Goal: Task Accomplishment & Management: Use online tool/utility

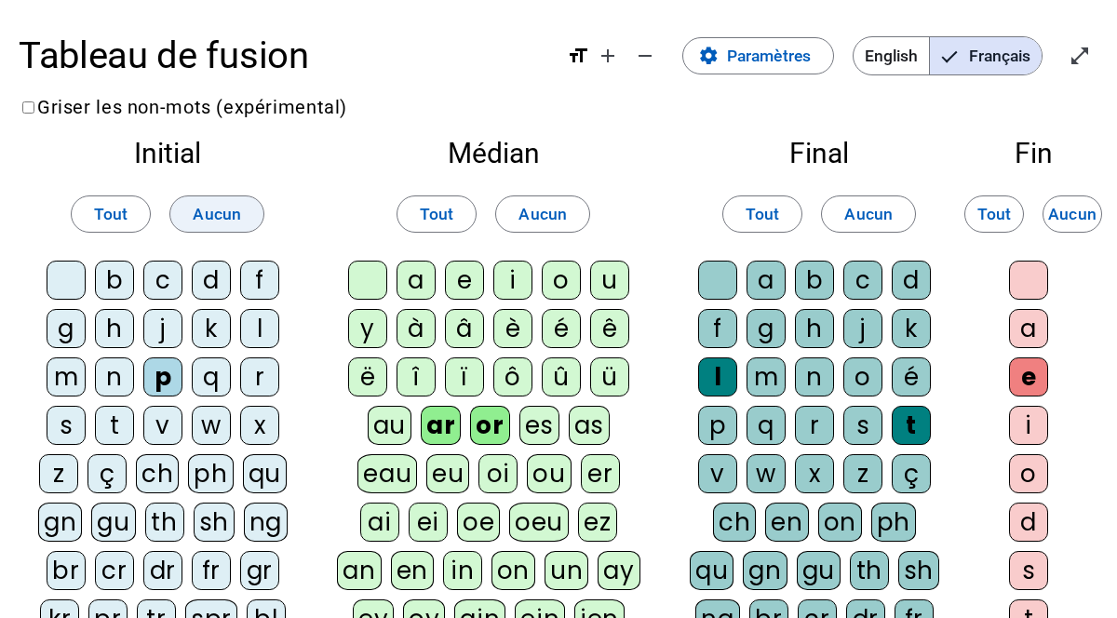
click at [226, 223] on span "Aucun" at bounding box center [217, 214] width 48 height 28
click at [535, 227] on span "Aucun" at bounding box center [543, 214] width 48 height 28
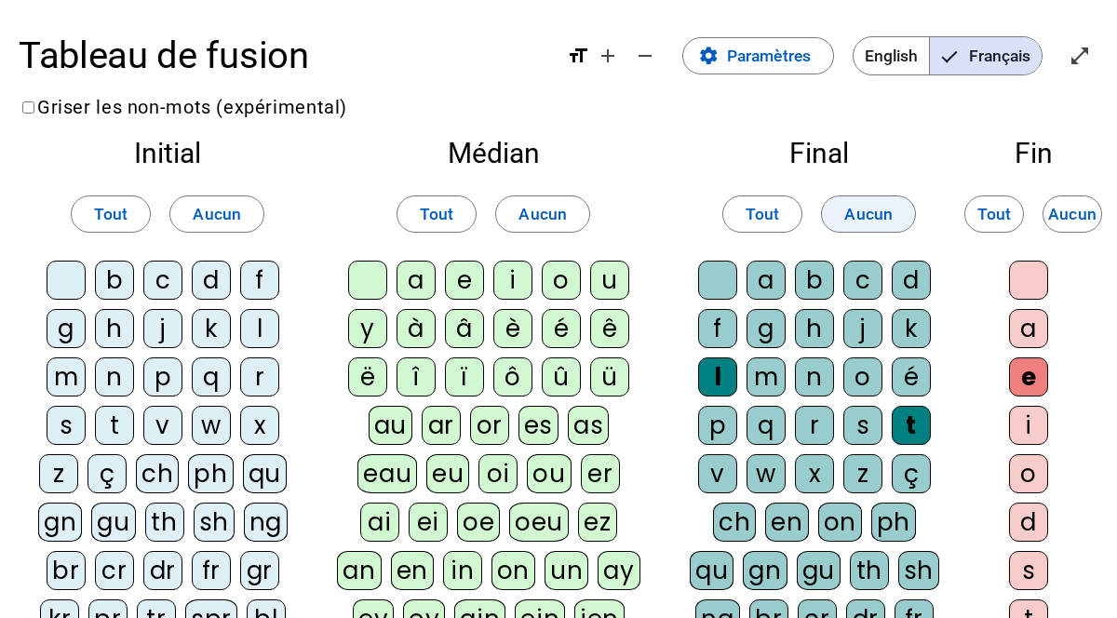
click at [898, 210] on span at bounding box center [868, 214] width 93 height 45
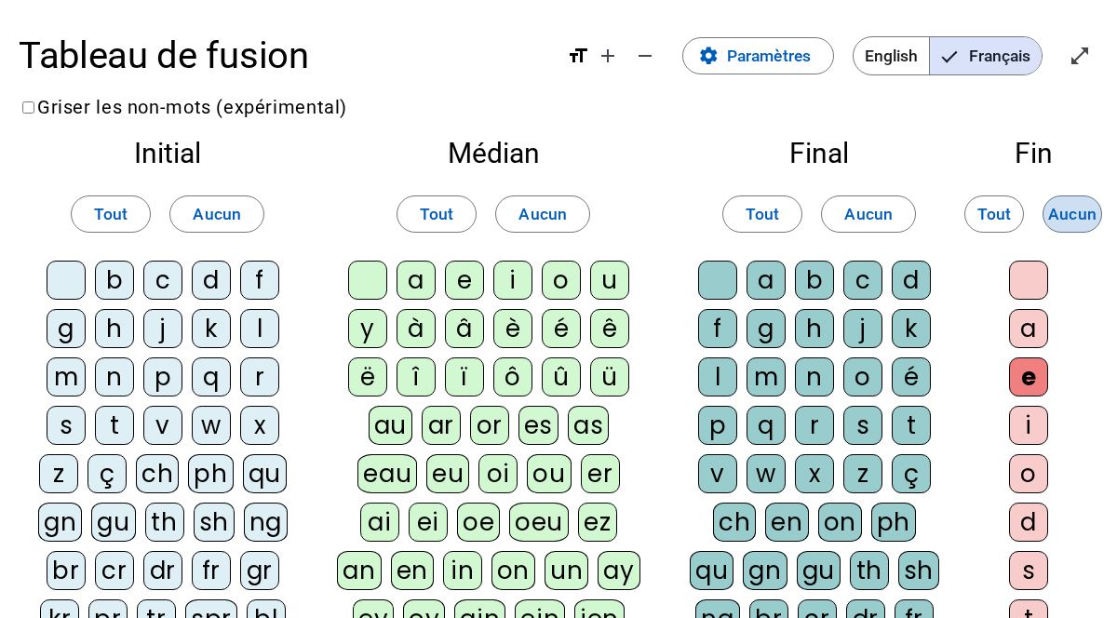
click at [1077, 212] on span "Aucun" at bounding box center [1072, 214] width 48 height 28
click at [112, 221] on span "Tout" at bounding box center [111, 214] width 34 height 28
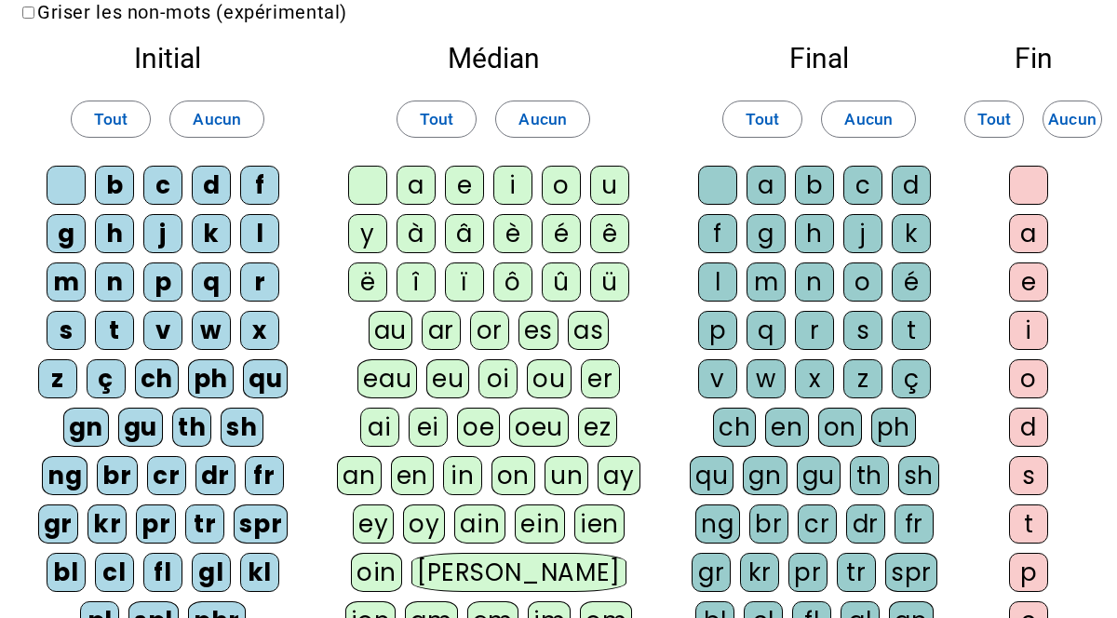
scroll to position [92, 0]
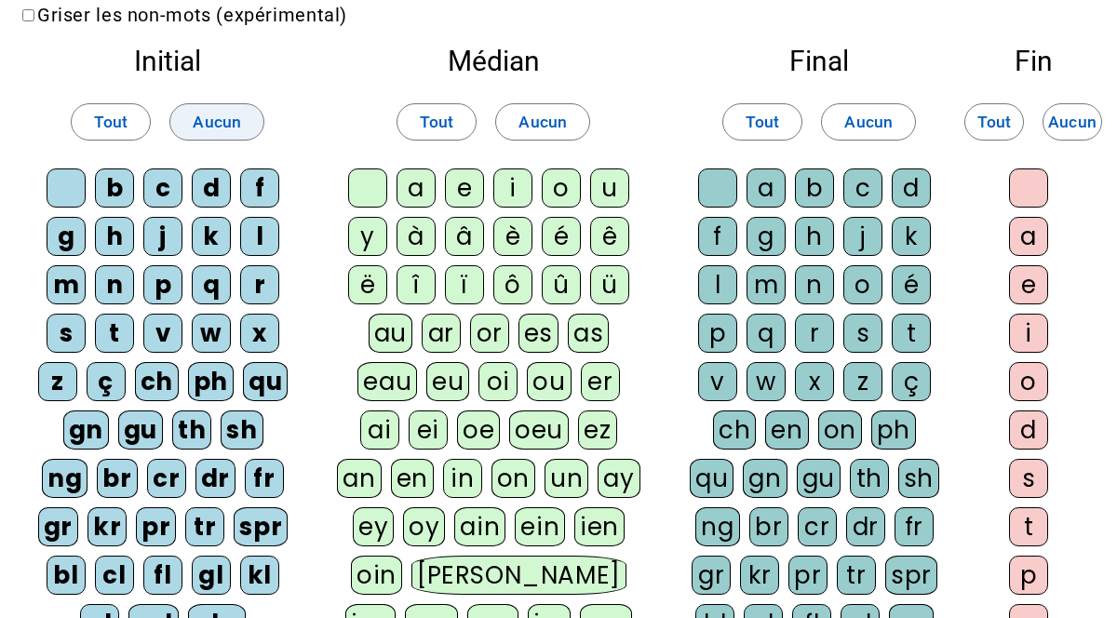
click at [227, 119] on span "Aucun" at bounding box center [217, 122] width 48 height 28
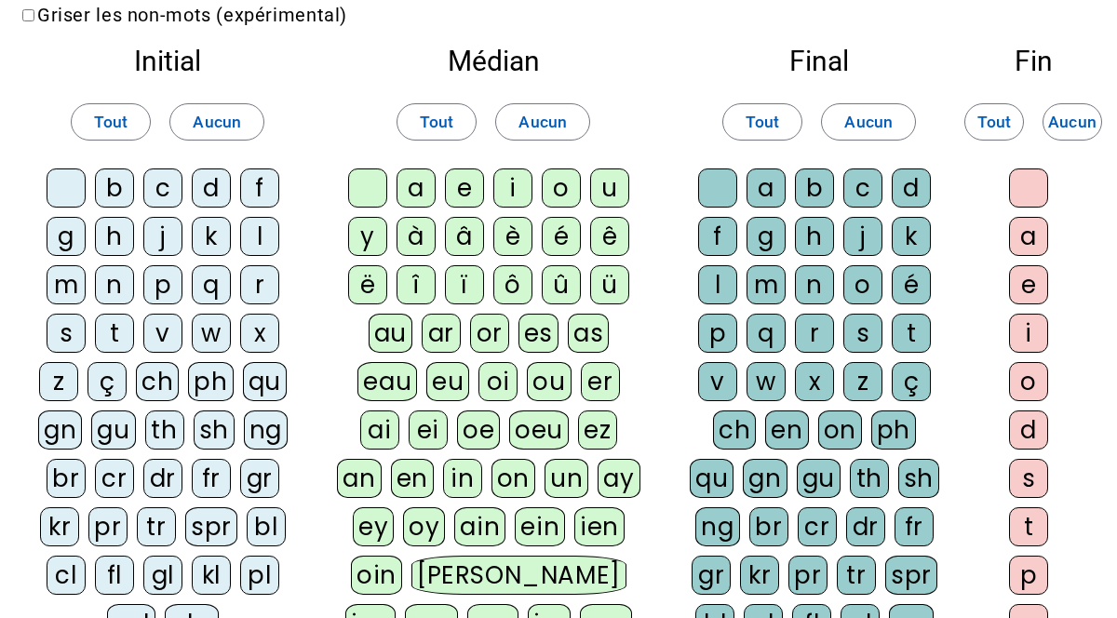
click at [109, 191] on div "b" at bounding box center [114, 188] width 39 height 39
click at [165, 183] on div "c" at bounding box center [162, 188] width 39 height 39
click at [214, 187] on div "d" at bounding box center [211, 188] width 39 height 39
click at [261, 188] on div "f" at bounding box center [259, 188] width 39 height 39
click at [64, 236] on div "g" at bounding box center [66, 236] width 39 height 39
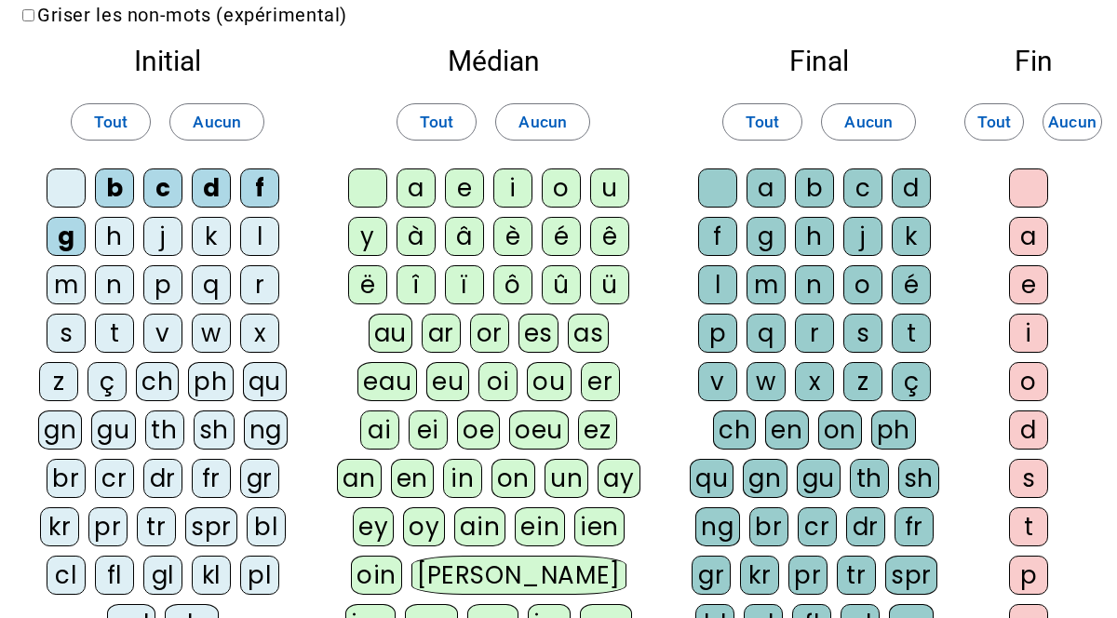
click at [109, 237] on div "h" at bounding box center [114, 236] width 39 height 39
click at [174, 237] on div "j" at bounding box center [162, 236] width 39 height 39
click at [211, 235] on div "k" at bounding box center [211, 236] width 39 height 39
click at [260, 233] on div "l" at bounding box center [259, 236] width 39 height 39
click at [75, 280] on div "m" at bounding box center [66, 284] width 39 height 39
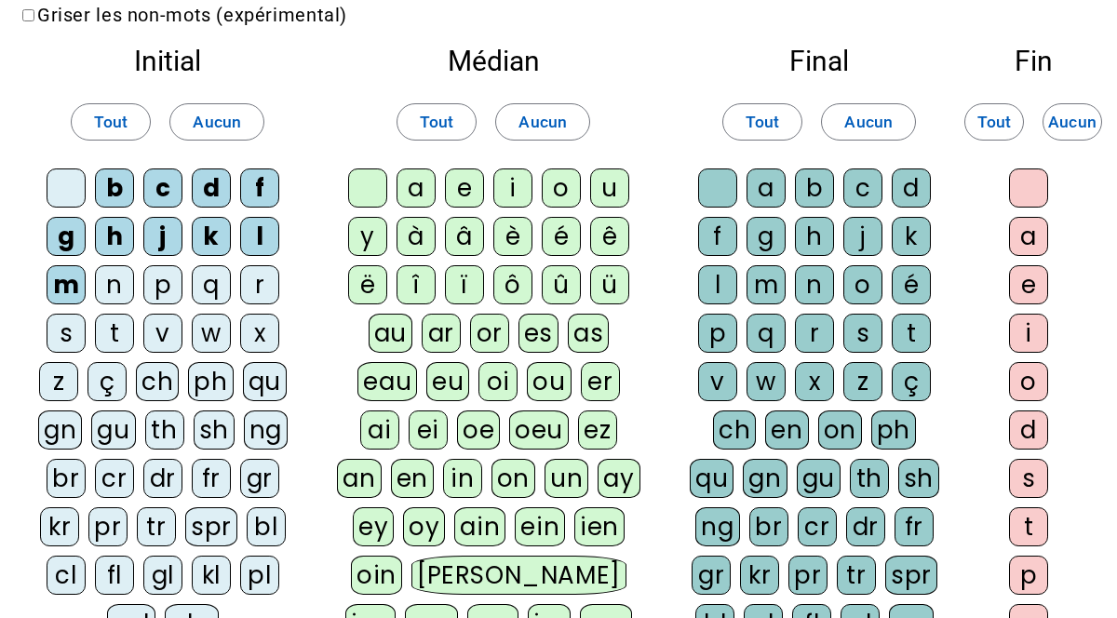
click at [106, 280] on div "n" at bounding box center [114, 284] width 39 height 39
click at [166, 285] on div "p" at bounding box center [162, 284] width 39 height 39
click at [213, 284] on div "q" at bounding box center [211, 284] width 39 height 39
click at [271, 283] on div "r" at bounding box center [259, 284] width 39 height 39
click at [66, 330] on div "s" at bounding box center [66, 333] width 39 height 39
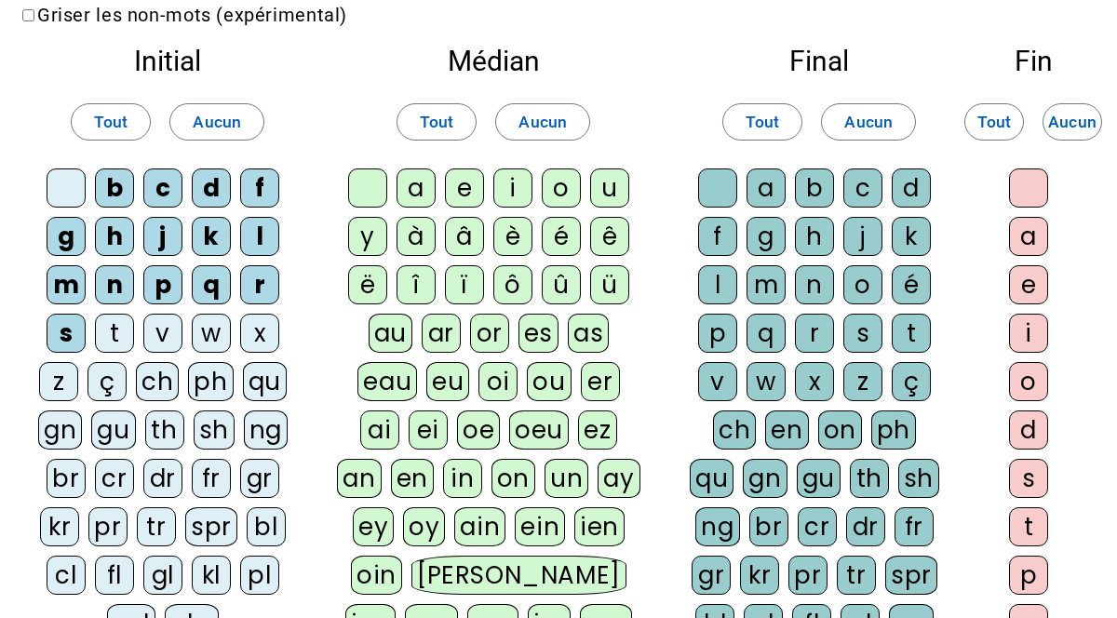
click at [115, 331] on div "t" at bounding box center [114, 333] width 39 height 39
click at [165, 329] on div "v" at bounding box center [162, 333] width 39 height 39
click at [210, 330] on div "w" at bounding box center [211, 333] width 39 height 39
click at [57, 385] on div "z" at bounding box center [58, 381] width 39 height 39
click at [550, 378] on div "ou" at bounding box center [549, 381] width 44 height 39
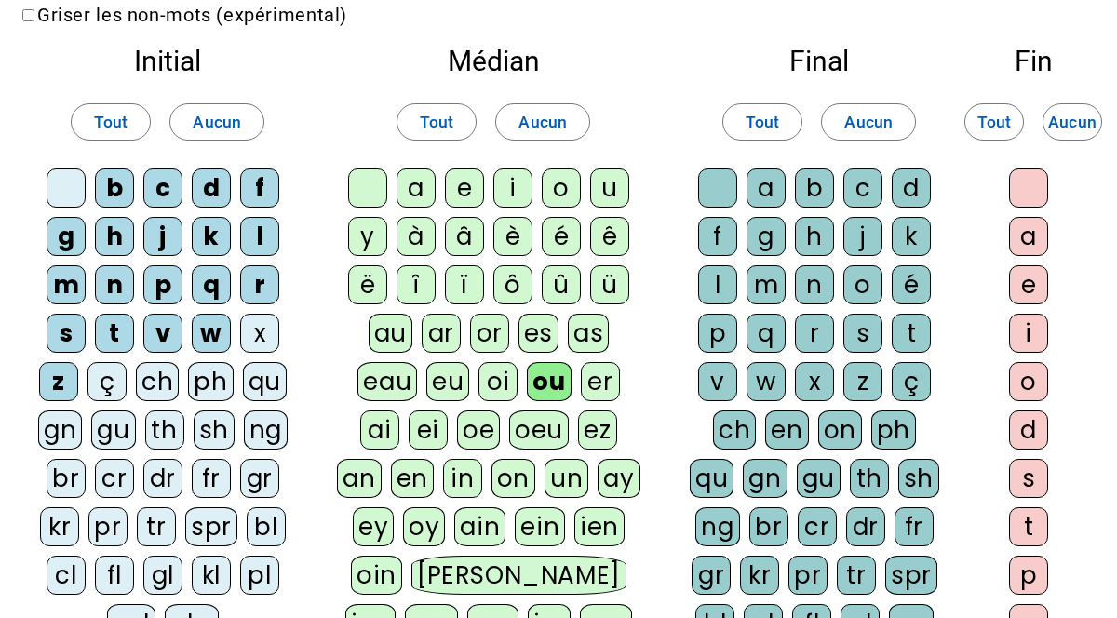
click at [212, 237] on div "k" at bounding box center [211, 236] width 39 height 39
click at [606, 189] on div "u" at bounding box center [609, 188] width 39 height 39
click at [443, 386] on div "eu" at bounding box center [447, 381] width 43 height 39
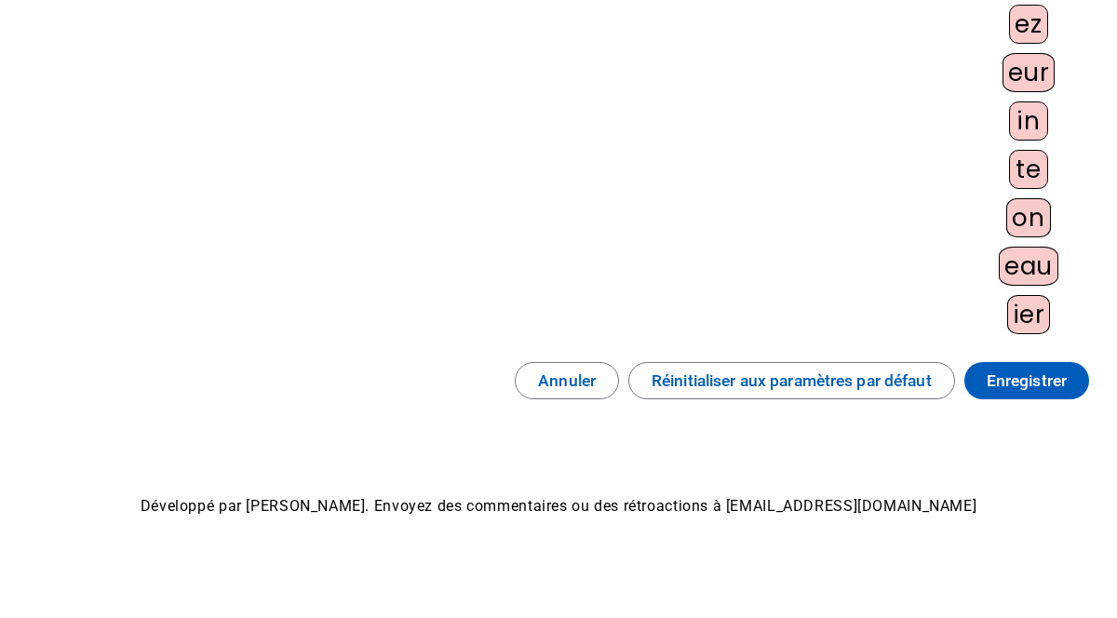
scroll to position [1003, 0]
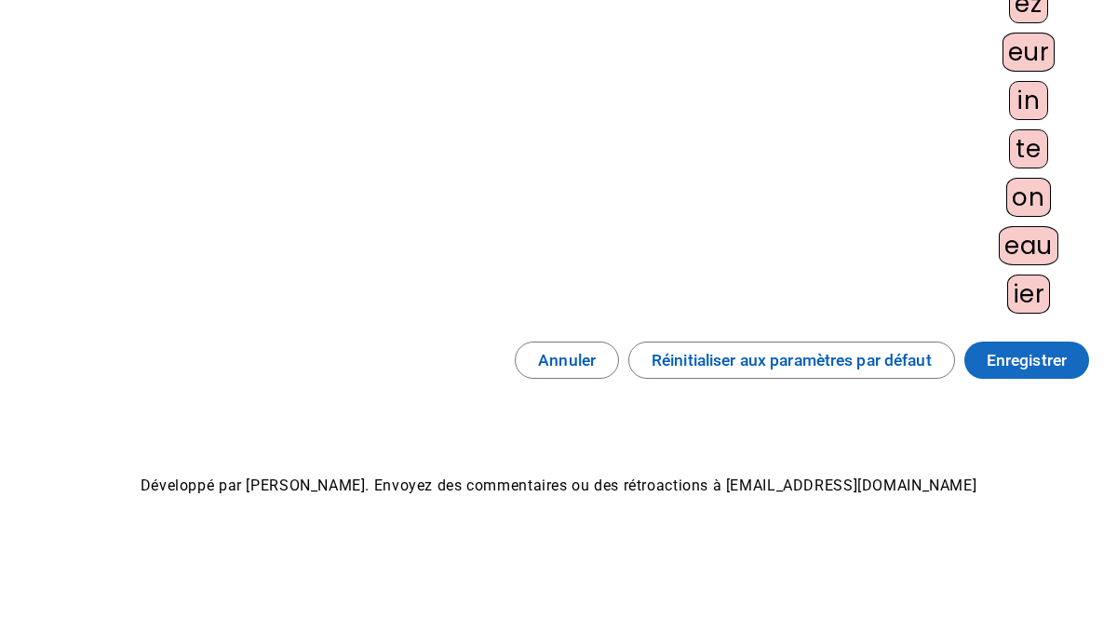
click at [1035, 357] on span "Enregistrer" at bounding box center [1027, 360] width 80 height 28
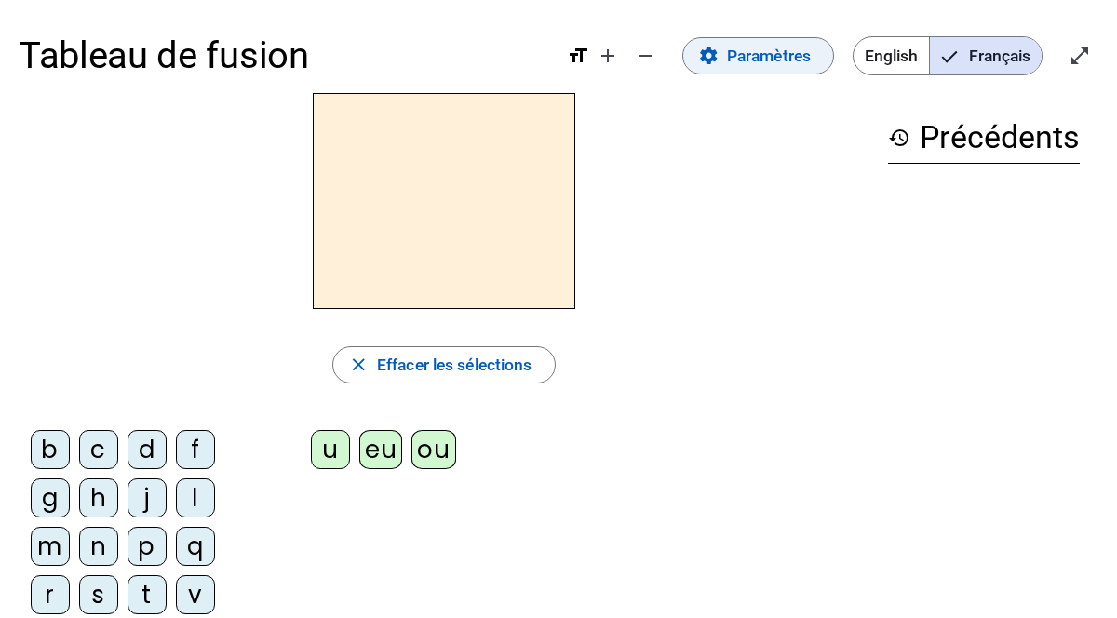
click at [769, 59] on span "Paramètres" at bounding box center [769, 56] width 84 height 28
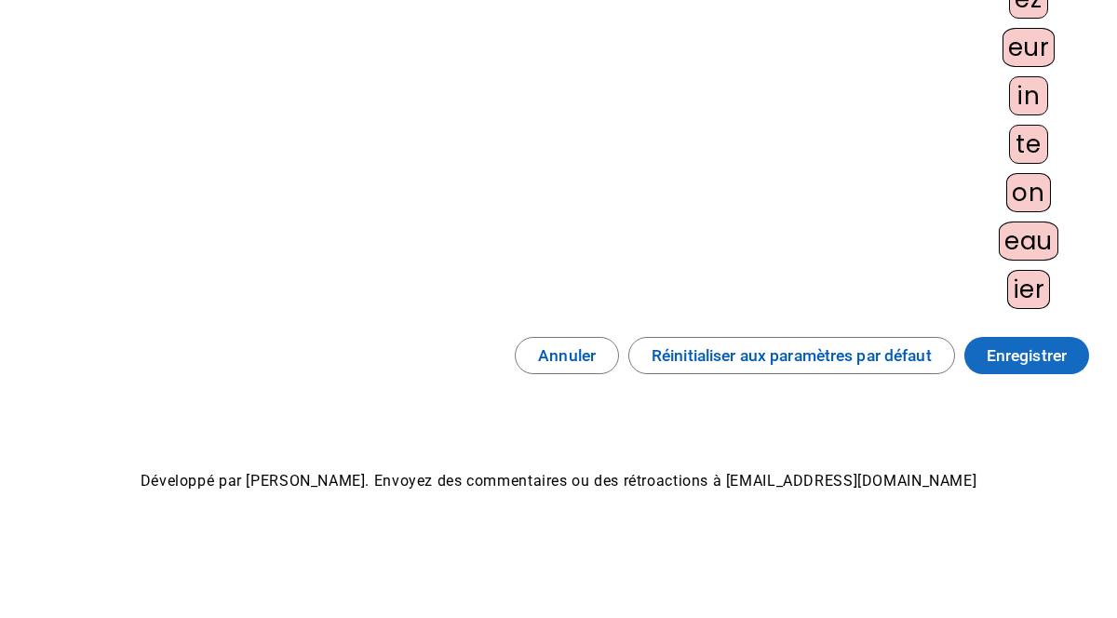
click at [1027, 358] on span "Enregistrer" at bounding box center [1027, 356] width 80 height 28
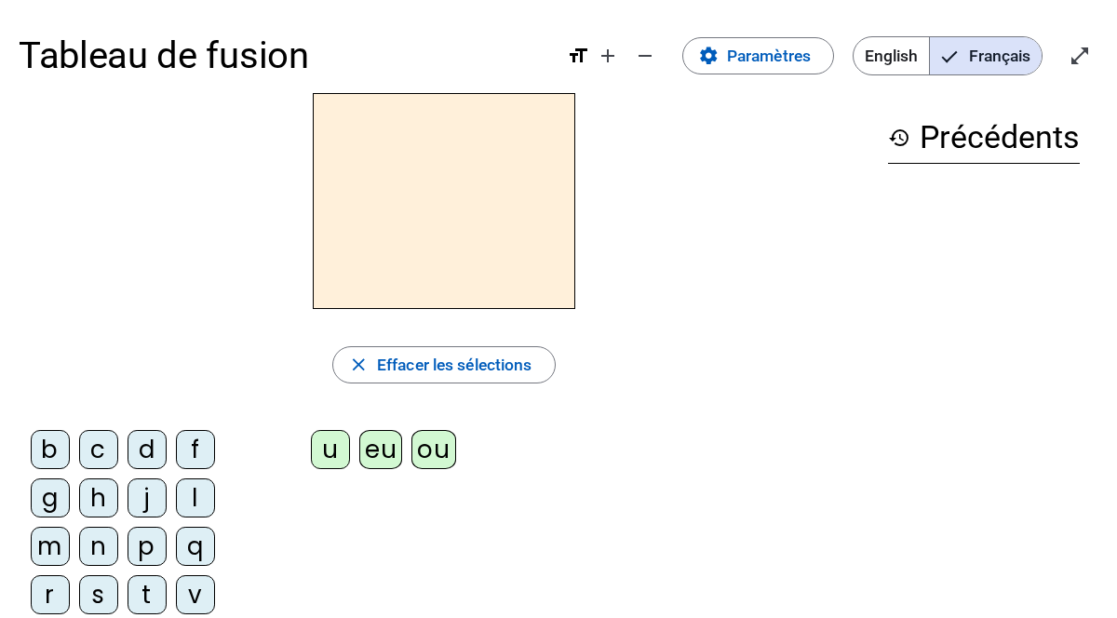
click at [439, 228] on h2 at bounding box center [444, 201] width 263 height 216
click at [46, 453] on div "b" at bounding box center [50, 449] width 39 height 39
click at [328, 451] on div "u" at bounding box center [330, 449] width 39 height 39
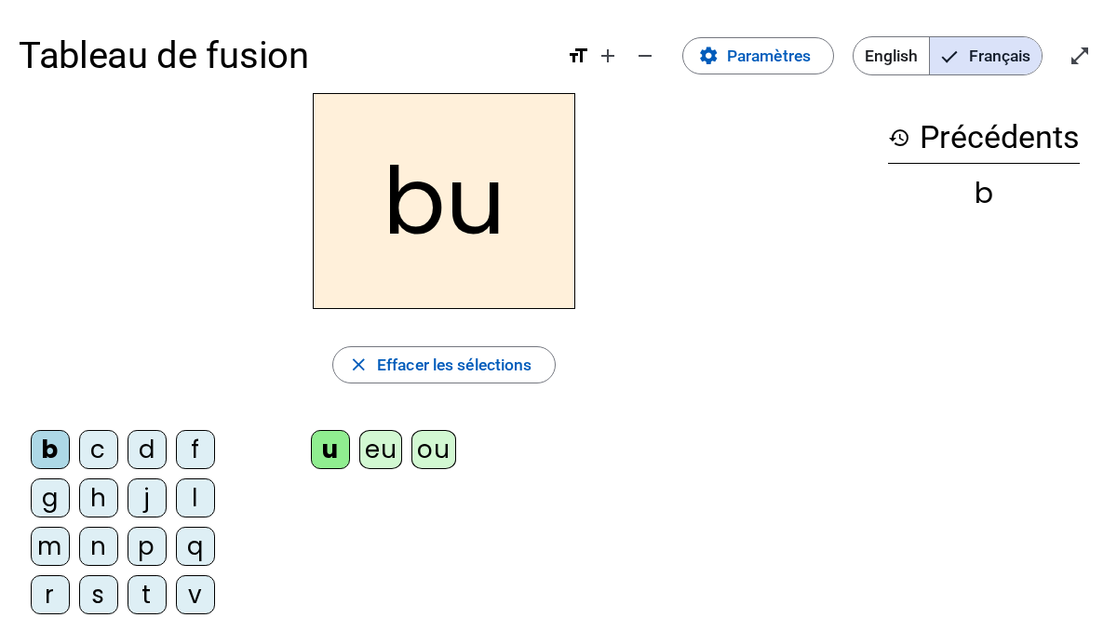
click at [330, 454] on div "u" at bounding box center [330, 449] width 39 height 39
click at [108, 450] on div "c" at bounding box center [98, 449] width 39 height 39
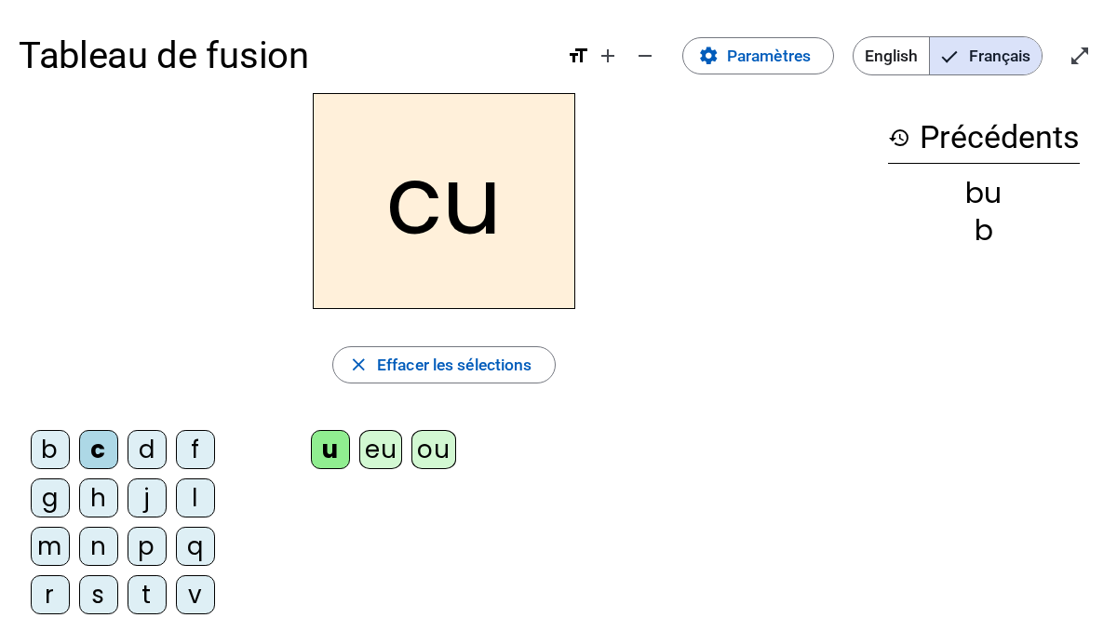
click at [142, 453] on div "d" at bounding box center [147, 449] width 39 height 39
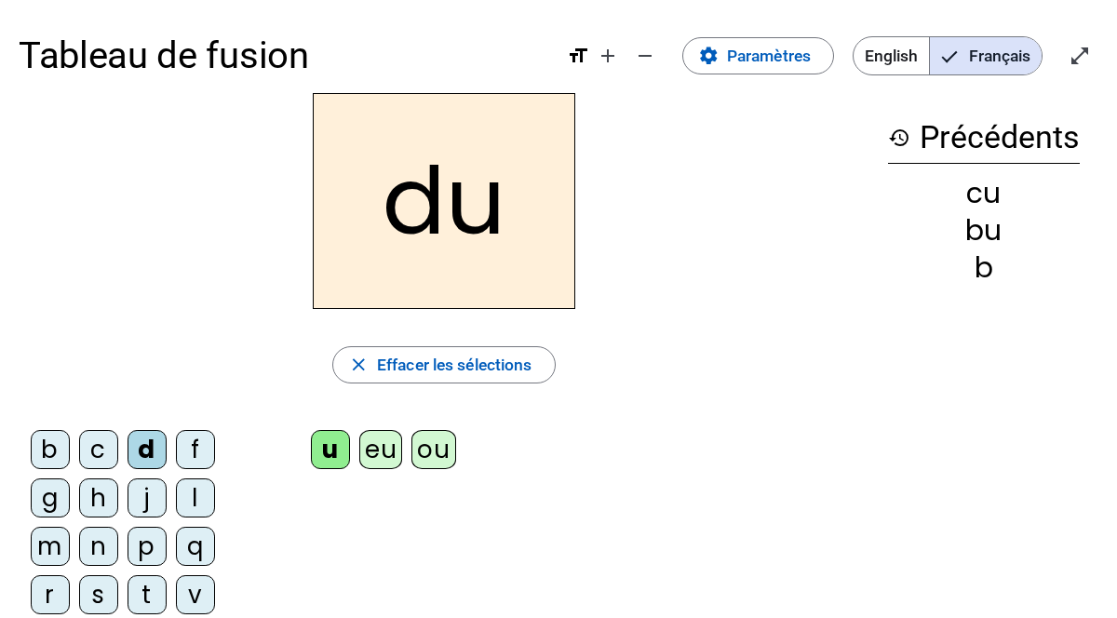
click at [46, 451] on div "b" at bounding box center [50, 449] width 39 height 39
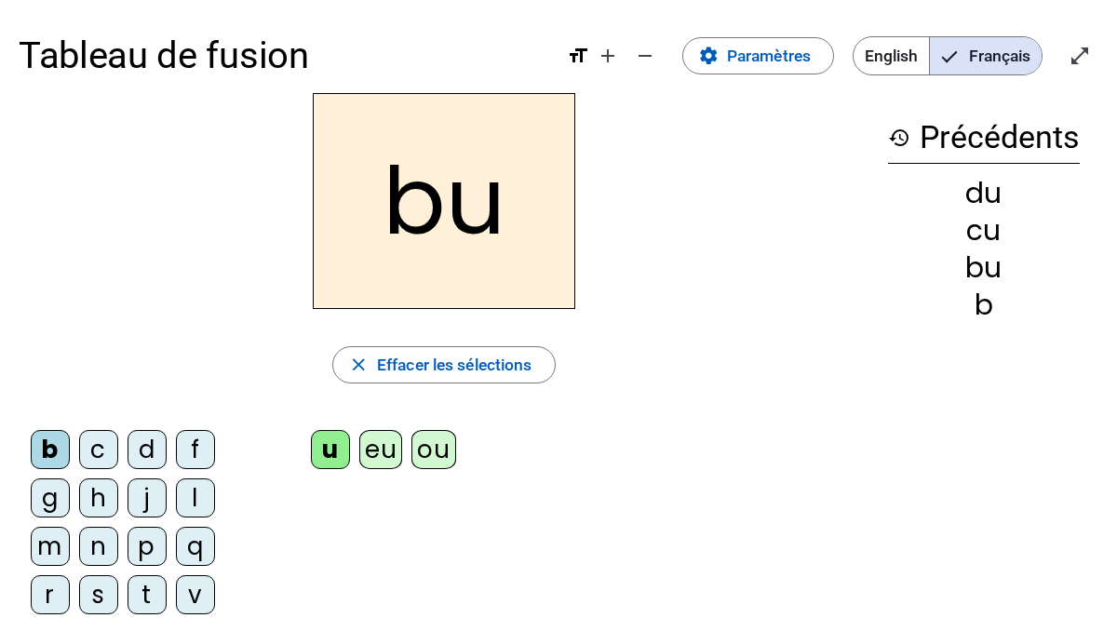
click at [326, 459] on div "u" at bounding box center [330, 449] width 39 height 39
click at [414, 367] on span "Effacer les sélections" at bounding box center [455, 365] width 156 height 28
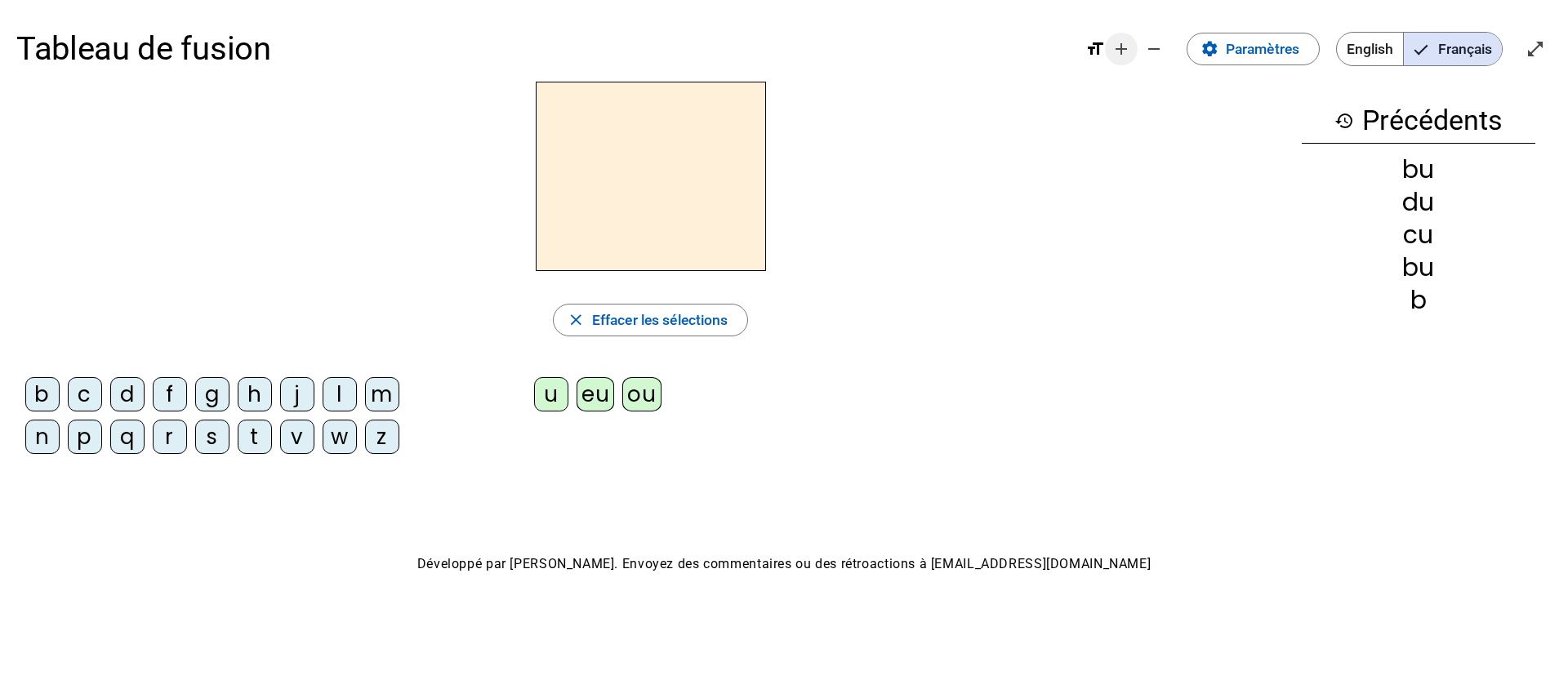
click at [979, 51] on mat-icon "add" at bounding box center [1121, 49] width 19 height 19
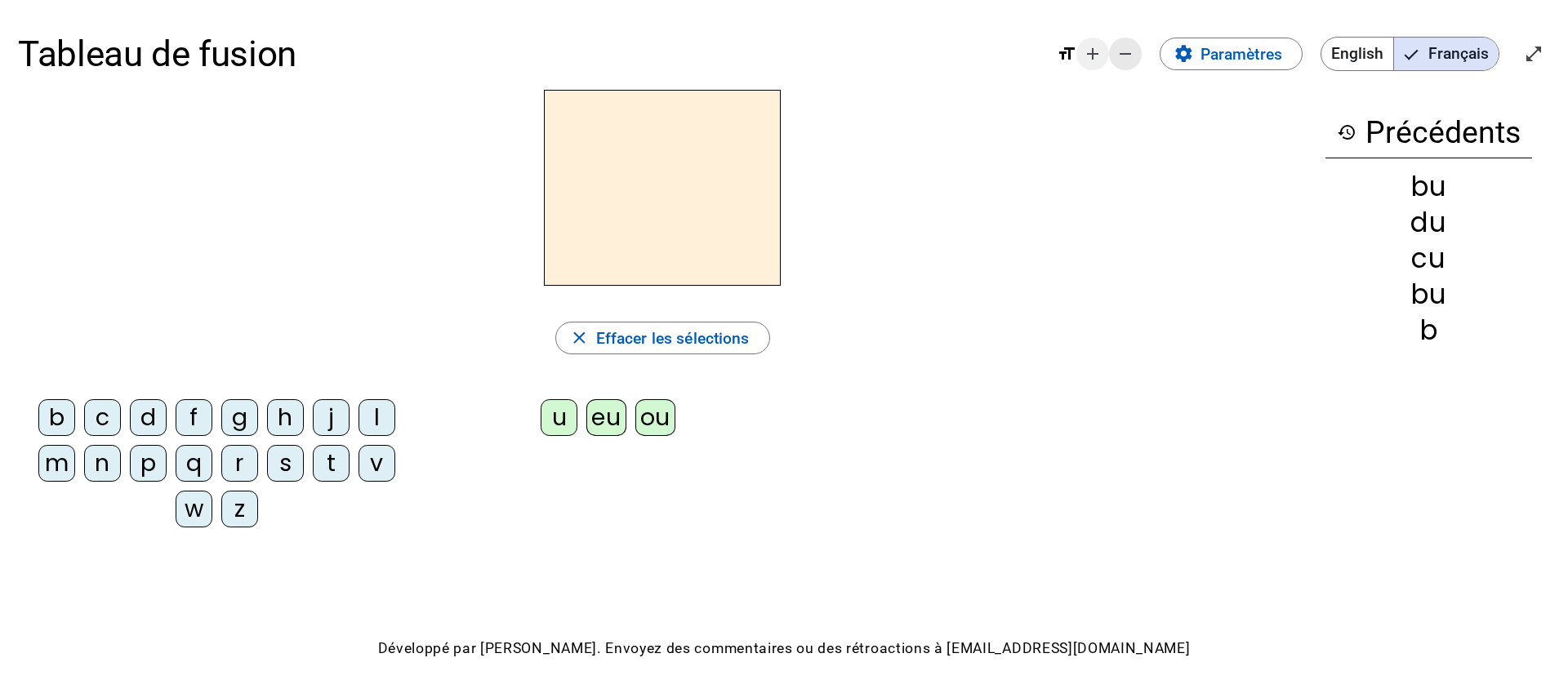
click at [979, 51] on mat-icon "remove" at bounding box center [1125, 53] width 19 height 19
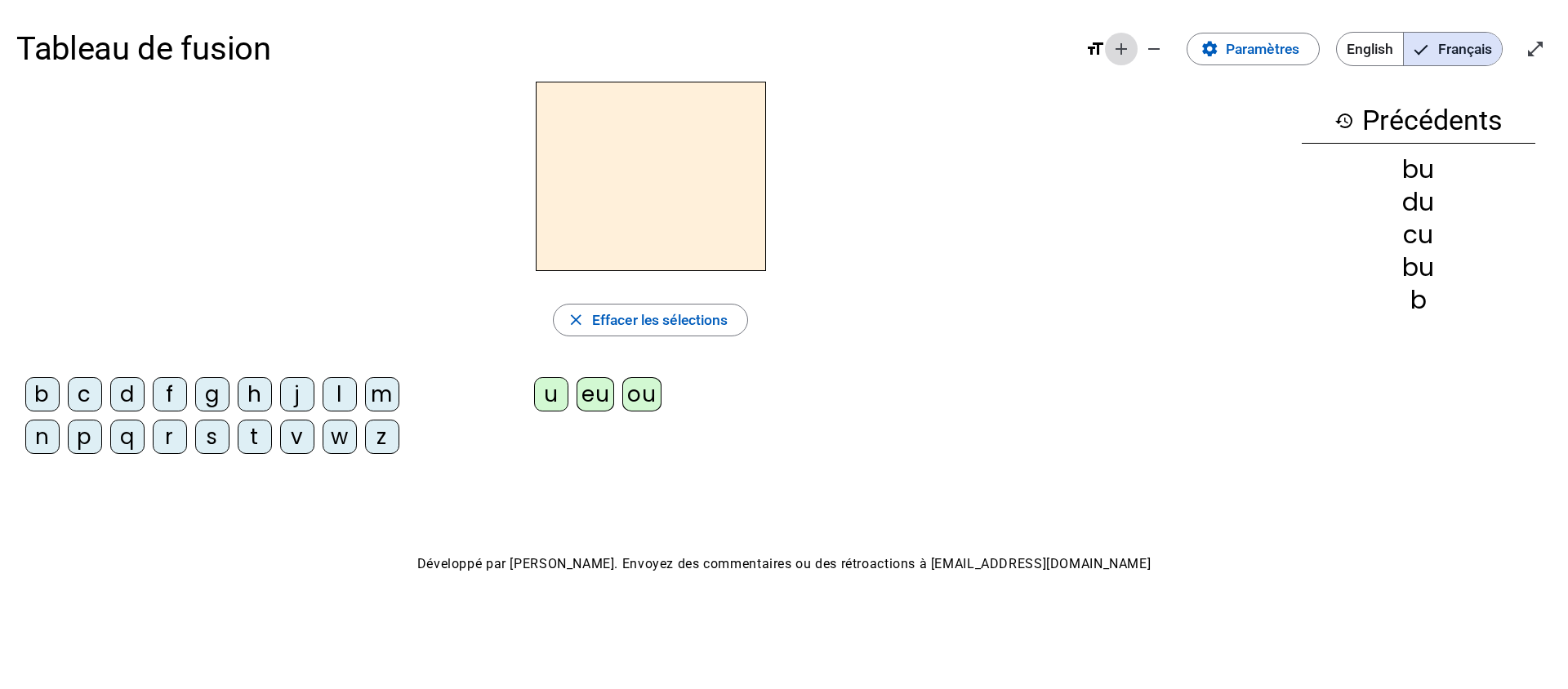
click at [979, 51] on mat-icon "add" at bounding box center [1121, 49] width 19 height 19
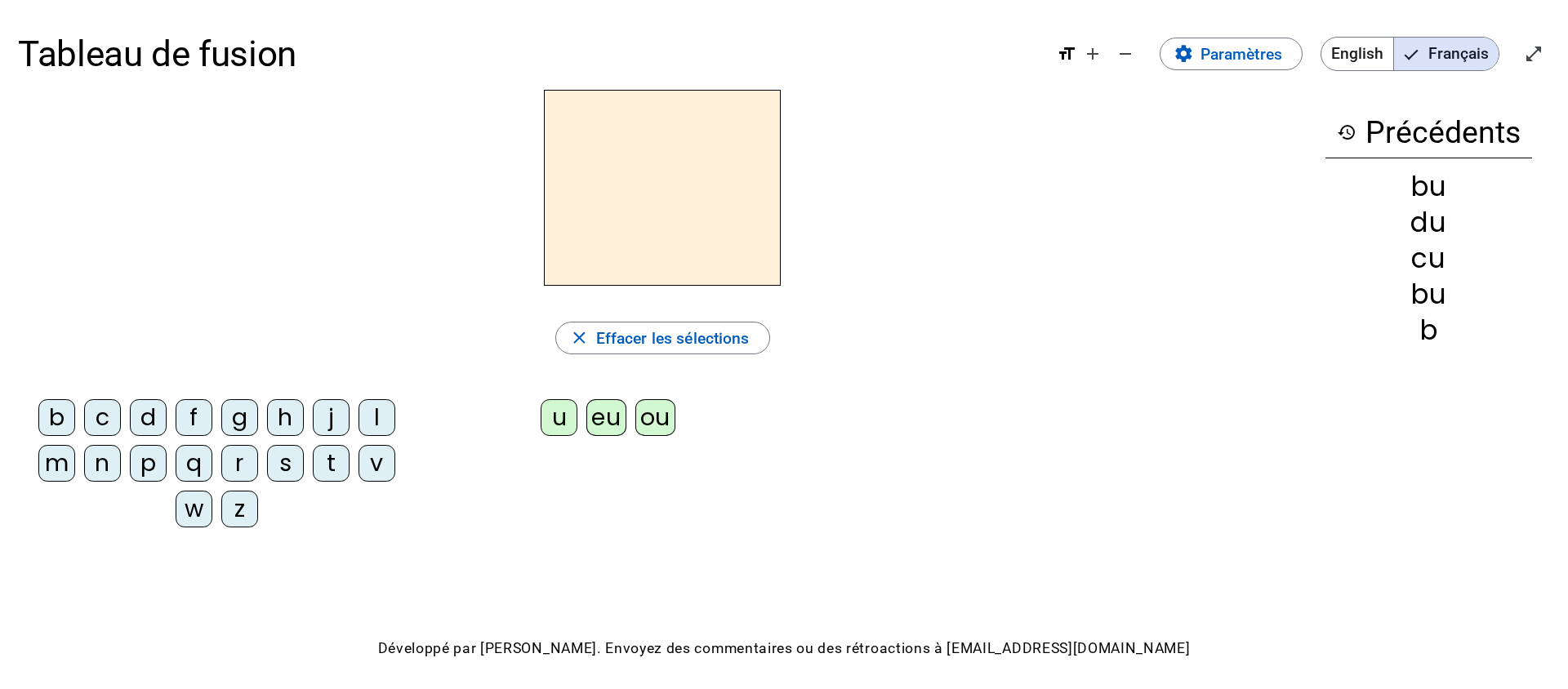
click at [979, 56] on mat-icon "format_size" at bounding box center [1066, 53] width 19 height 19
click at [979, 51] on mat-icon "format_size" at bounding box center [1066, 53] width 19 height 19
click at [979, 53] on mat-icon "open_in_full" at bounding box center [1534, 53] width 19 height 19
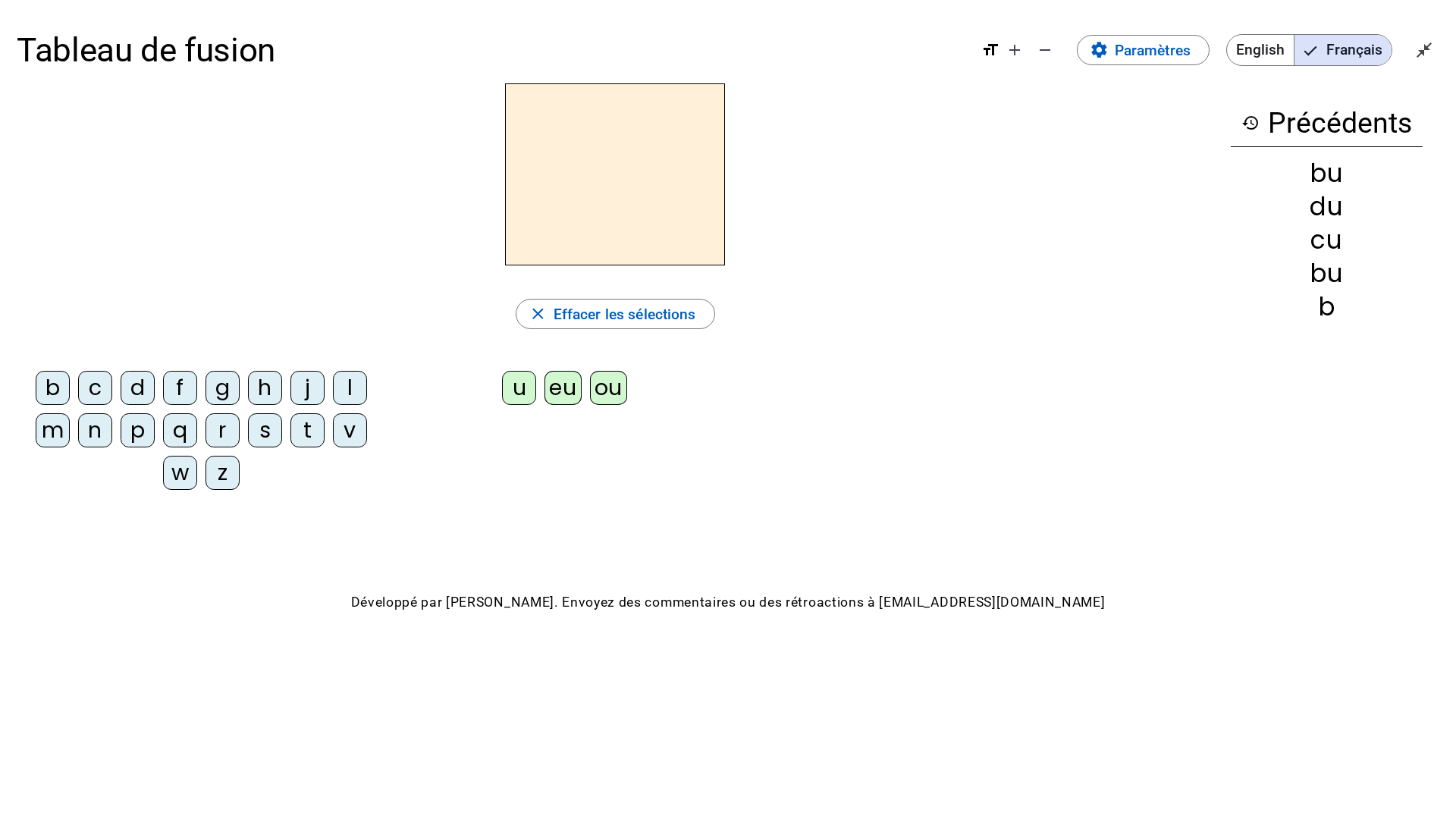
click at [47, 393] on div "b" at bounding box center [53, 388] width 34 height 34
click at [104, 391] on div "c" at bounding box center [95, 388] width 34 height 34
click at [138, 389] on div "d" at bounding box center [138, 388] width 34 height 34
click at [182, 383] on div "f" at bounding box center [180, 388] width 34 height 34
click at [221, 393] on div "g" at bounding box center [222, 388] width 34 height 34
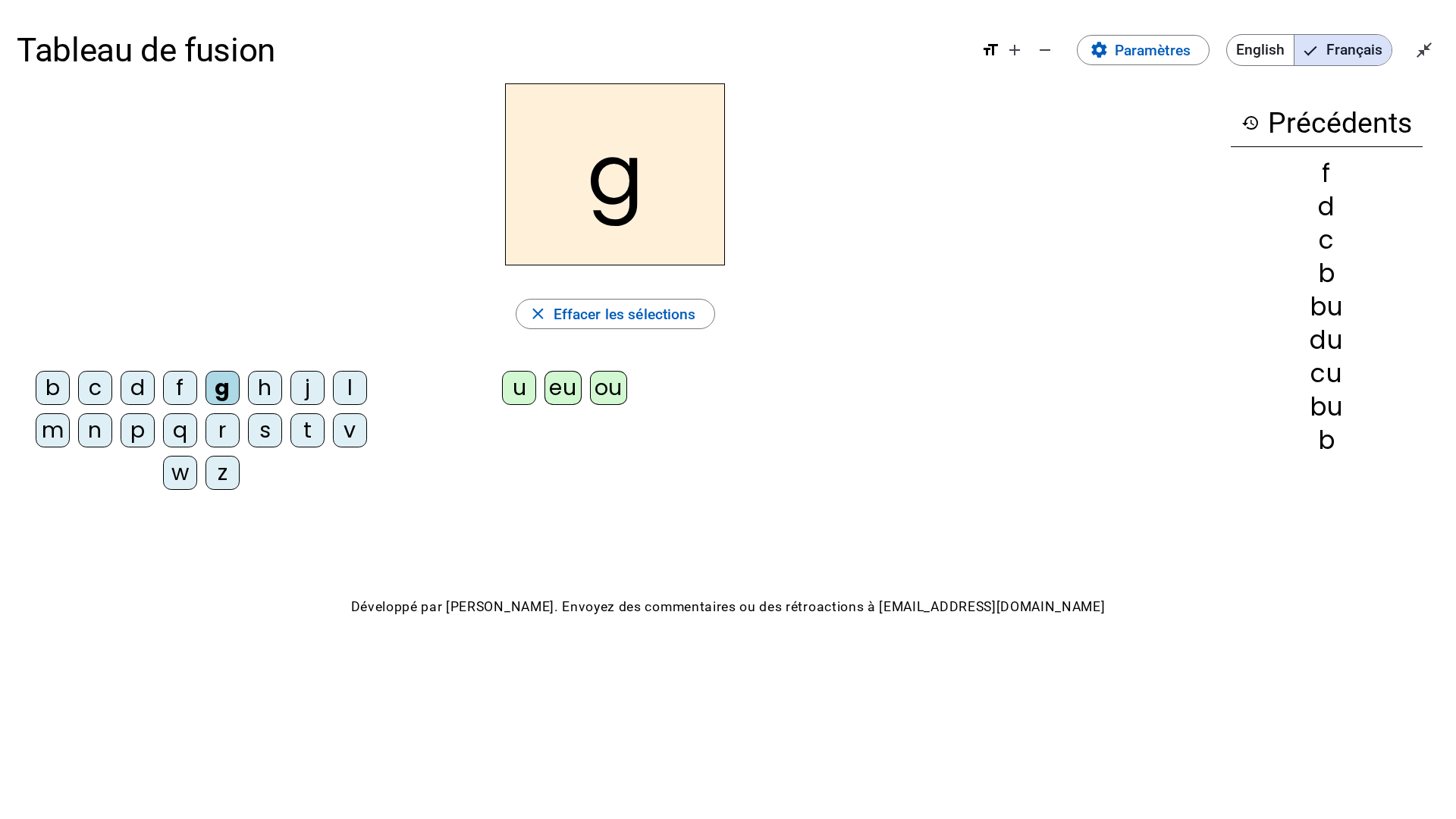
click at [270, 391] on div "h" at bounding box center [265, 388] width 34 height 34
click at [314, 389] on div "j" at bounding box center [308, 388] width 34 height 34
drag, startPoint x: 366, startPoint y: 380, endPoint x: 357, endPoint y: 380, distance: 9.0
click at [357, 380] on div "l" at bounding box center [350, 388] width 34 height 34
click at [45, 424] on div "m" at bounding box center [53, 430] width 34 height 34
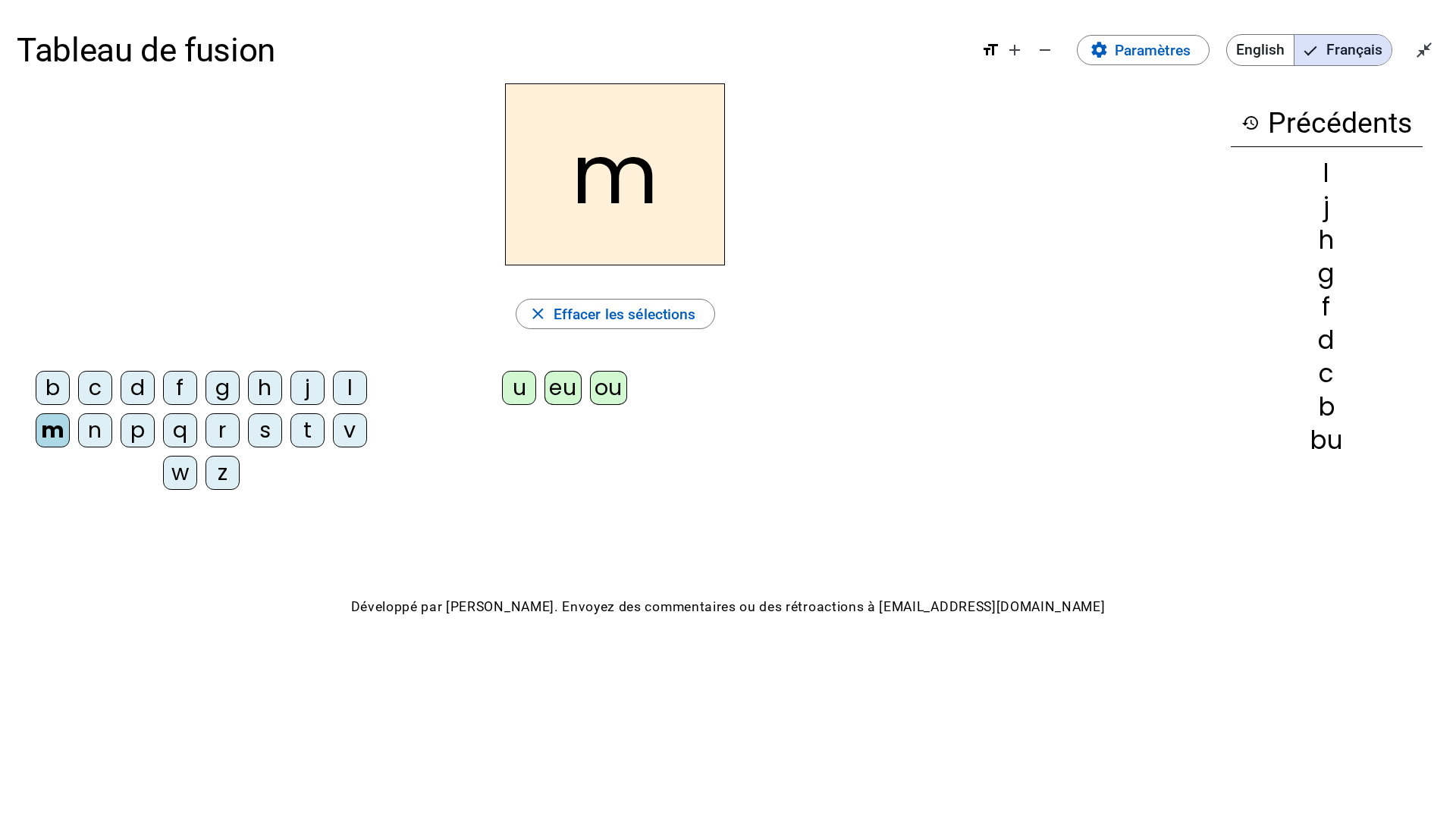
click at [99, 429] on div "n" at bounding box center [95, 430] width 34 height 34
drag, startPoint x: 99, startPoint y: 429, endPoint x: 116, endPoint y: 428, distance: 17.0
click at [116, 428] on letter-bubble "n" at bounding box center [99, 434] width 42 height 42
click at [138, 434] on div "p" at bounding box center [138, 430] width 34 height 34
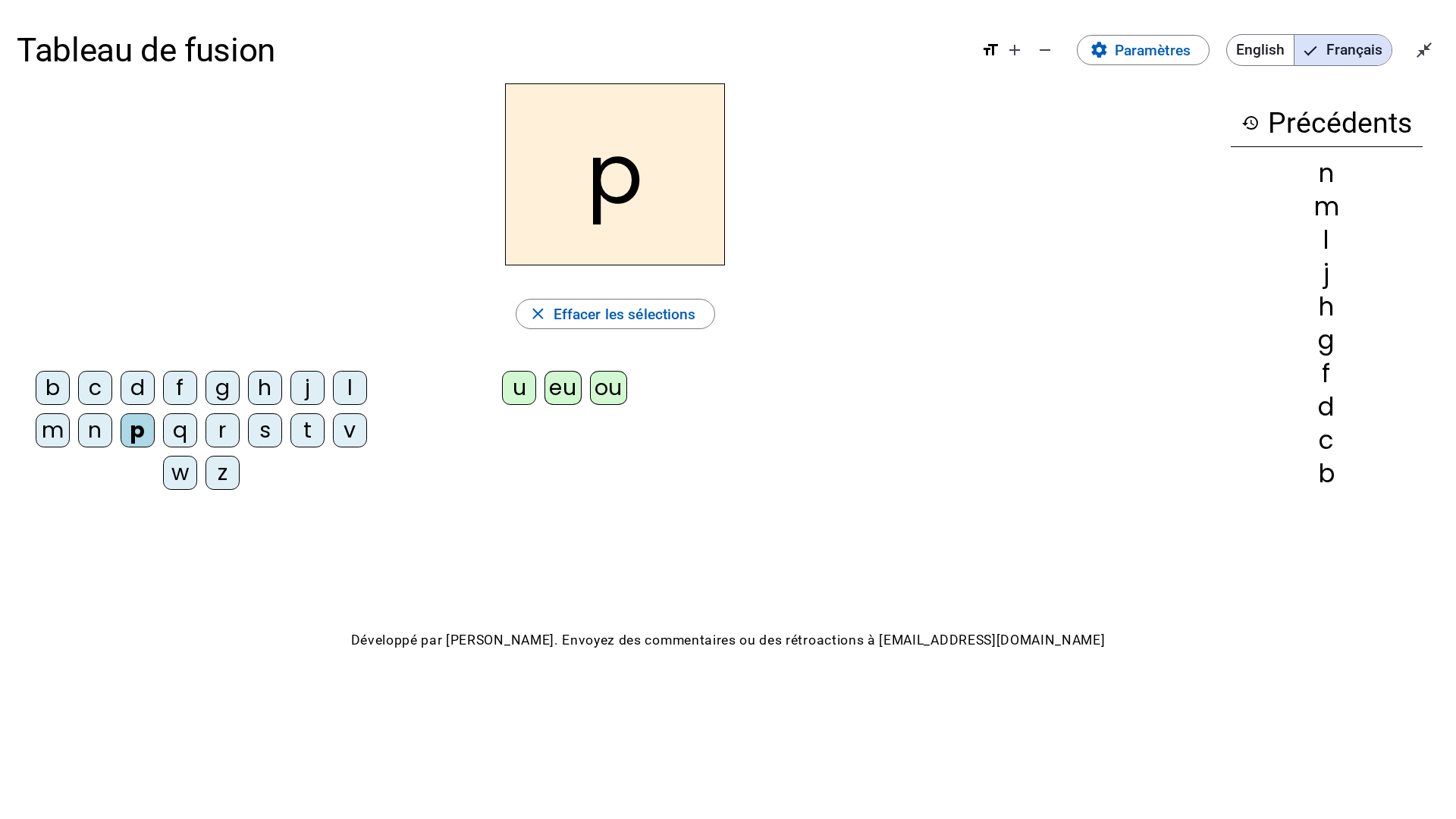
click at [174, 438] on div "q" at bounding box center [180, 430] width 34 height 34
click at [217, 436] on div "r" at bounding box center [222, 430] width 34 height 34
click at [259, 436] on div "s" at bounding box center [265, 430] width 34 height 34
click at [302, 435] on div "t" at bounding box center [308, 430] width 34 height 34
click at [349, 423] on div "v" at bounding box center [350, 430] width 34 height 34
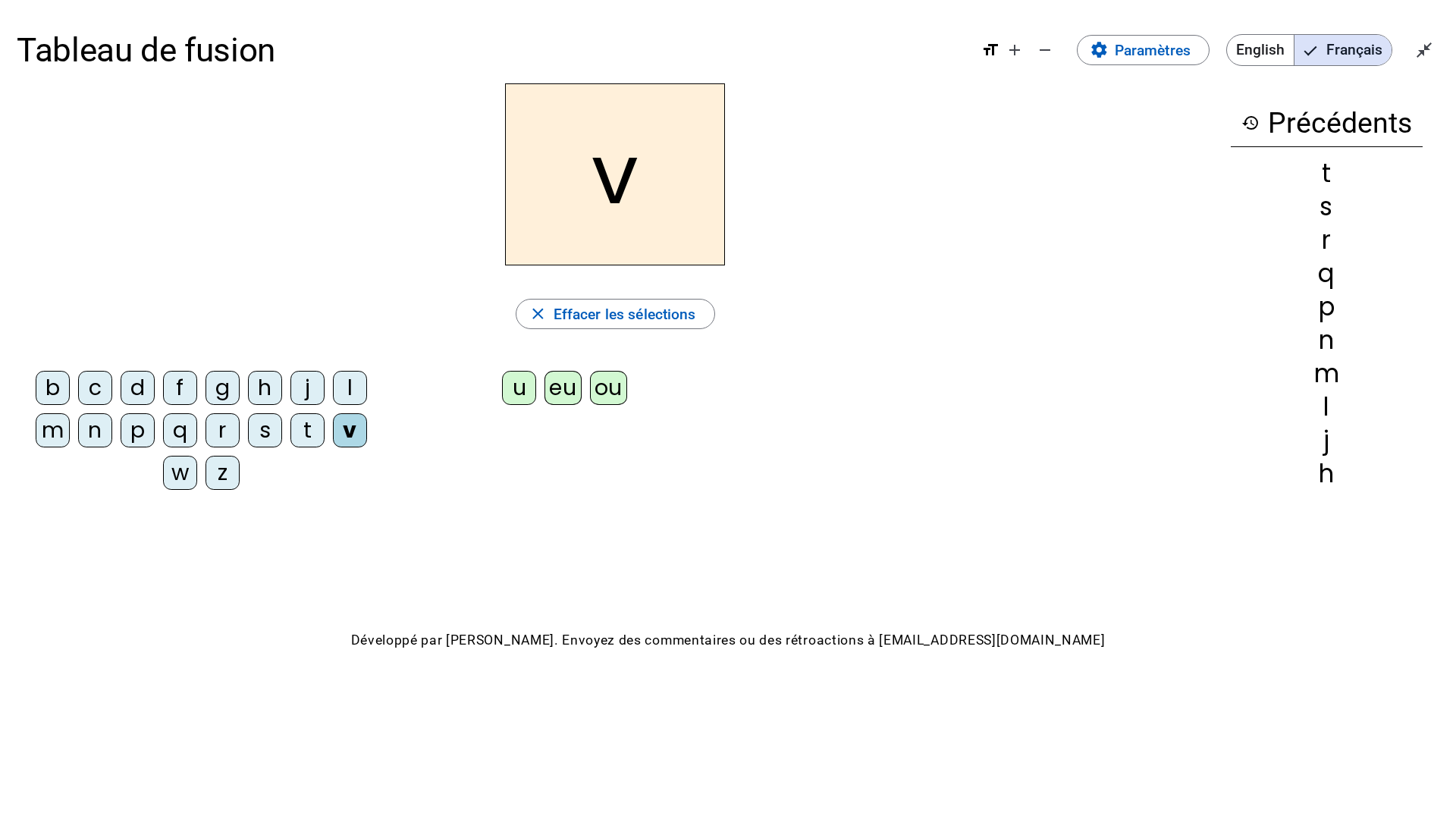
click at [176, 474] on div "w" at bounding box center [180, 473] width 34 height 34
click at [210, 475] on div "z" at bounding box center [222, 473] width 34 height 34
click at [50, 391] on div "b" at bounding box center [53, 388] width 34 height 34
click at [512, 388] on div "u" at bounding box center [519, 388] width 34 height 34
click at [90, 388] on div "c" at bounding box center [95, 388] width 34 height 34
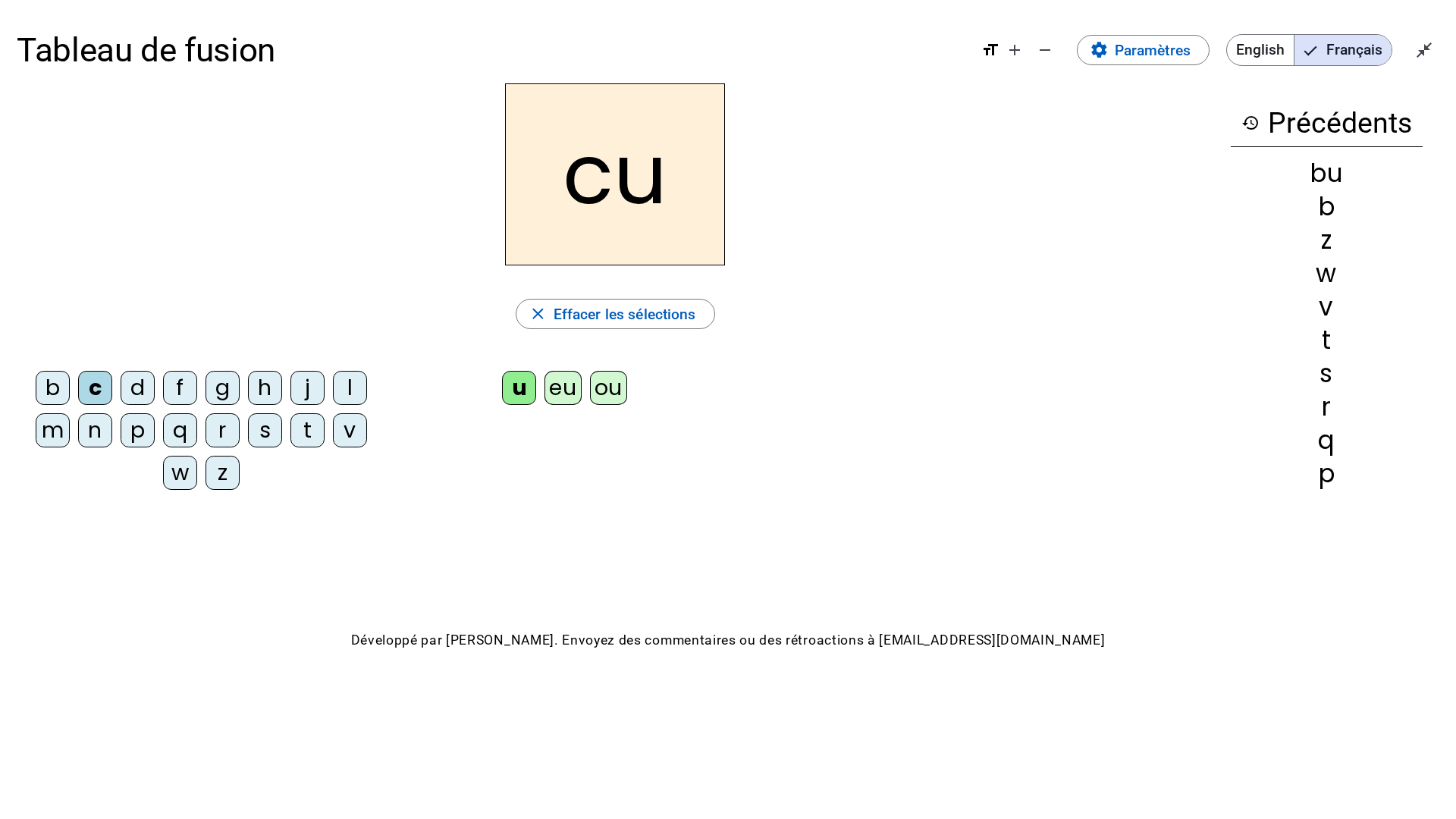
click at [127, 391] on div "d" at bounding box center [138, 388] width 34 height 34
click at [172, 388] on div "f" at bounding box center [180, 388] width 34 height 34
click at [206, 390] on div "g" at bounding box center [222, 388] width 34 height 34
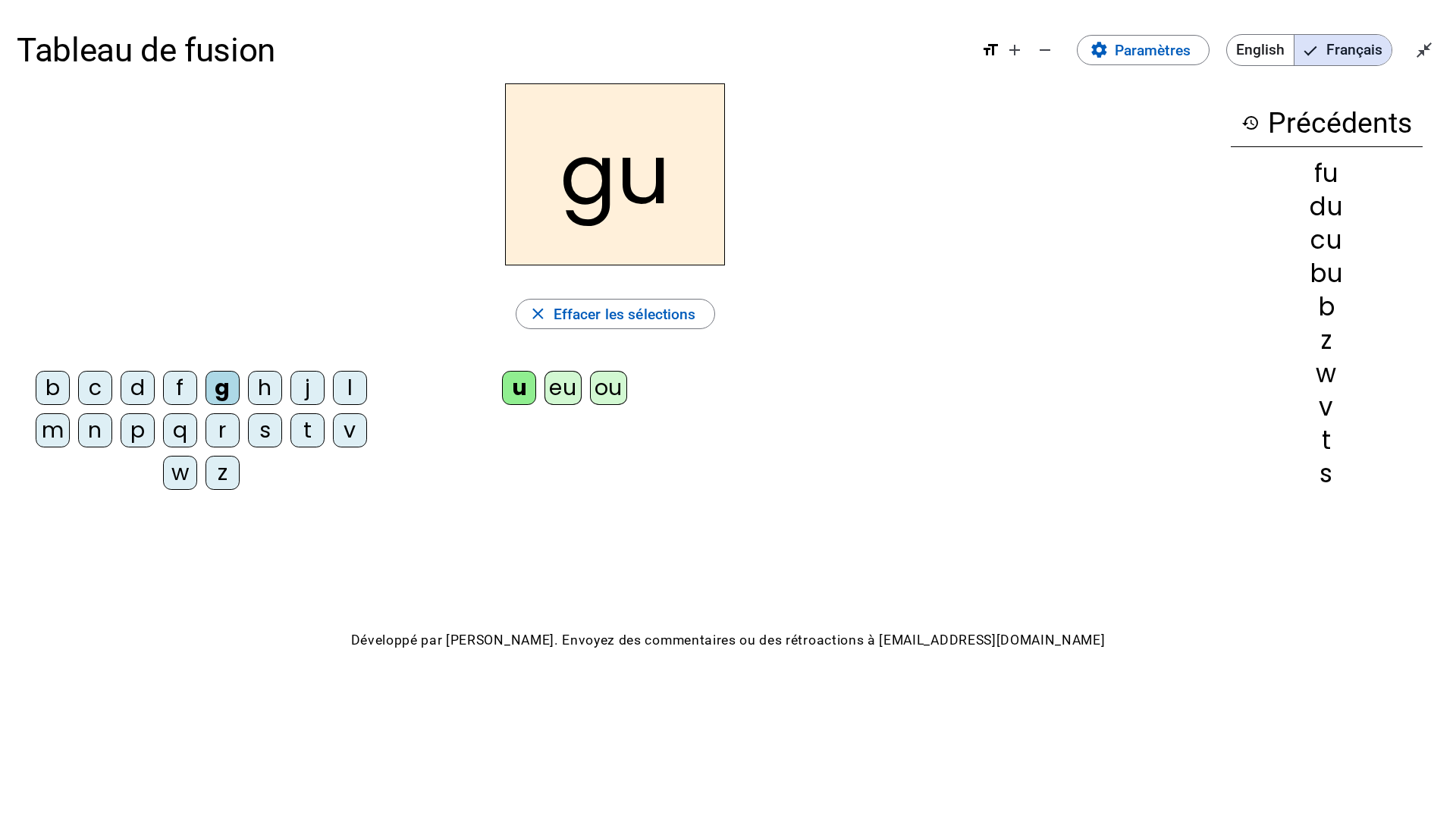
click at [268, 396] on div "h" at bounding box center [265, 388] width 34 height 34
click at [302, 392] on div "j" at bounding box center [308, 388] width 34 height 34
click at [347, 385] on div "l" at bounding box center [350, 388] width 34 height 34
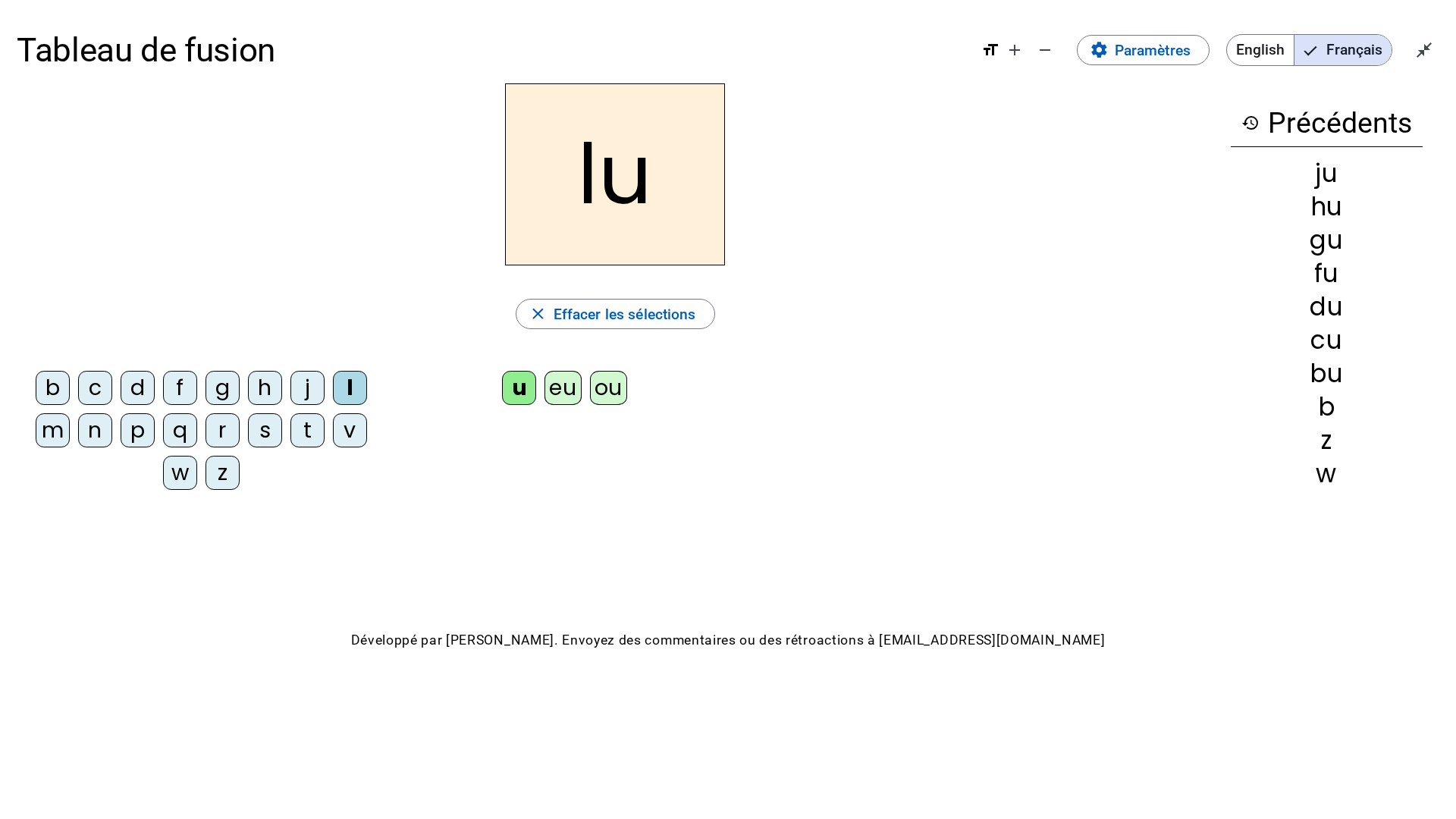
click at [59, 440] on div "m" at bounding box center [53, 430] width 34 height 34
click at [90, 430] on div "n" at bounding box center [95, 430] width 34 height 34
click at [141, 434] on div "p" at bounding box center [138, 430] width 34 height 34
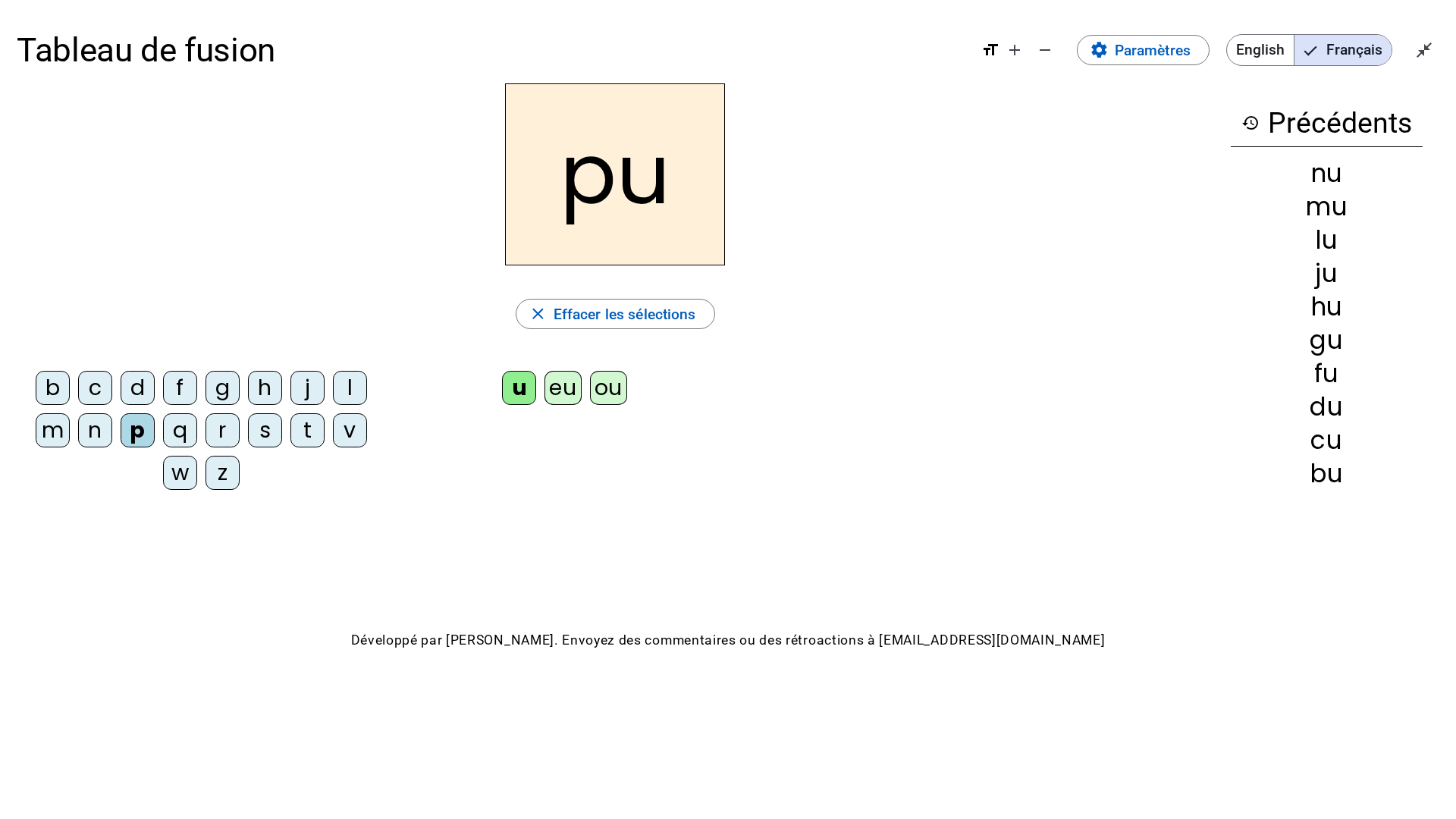
click at [178, 429] on div "q" at bounding box center [180, 430] width 34 height 34
click at [218, 427] on div "r" at bounding box center [222, 430] width 34 height 34
click at [252, 425] on div "s" at bounding box center [265, 430] width 34 height 34
click at [301, 435] on div "t" at bounding box center [308, 430] width 34 height 34
click at [347, 425] on div "v" at bounding box center [350, 430] width 34 height 34
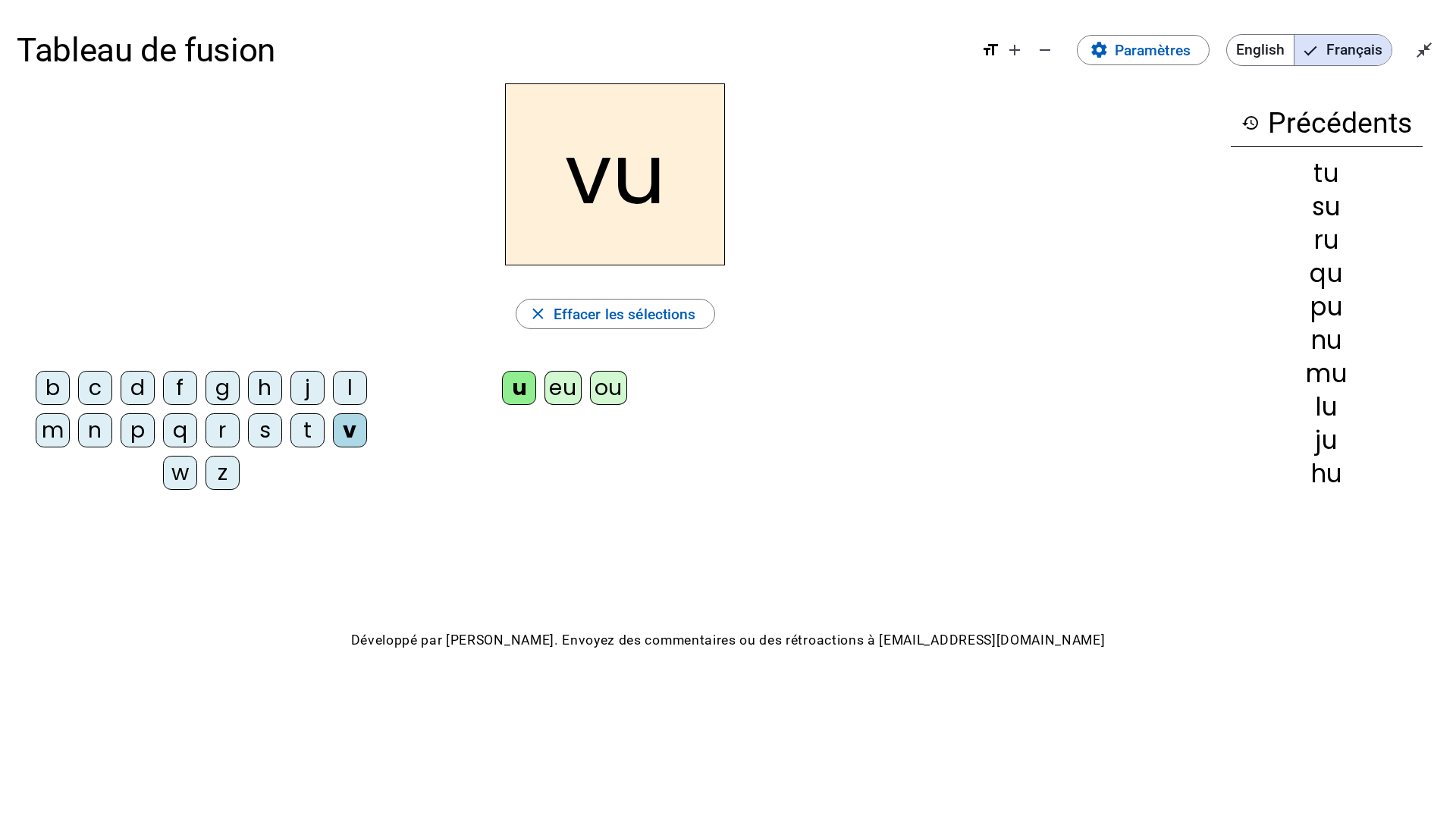
click at [178, 479] on div "w" at bounding box center [180, 473] width 34 height 34
click at [219, 479] on div "z" at bounding box center [222, 473] width 34 height 34
click at [147, 428] on div "p" at bounding box center [138, 430] width 34 height 34
click at [147, 391] on div "d" at bounding box center [138, 388] width 34 height 34
click at [224, 393] on div "g" at bounding box center [222, 388] width 34 height 34
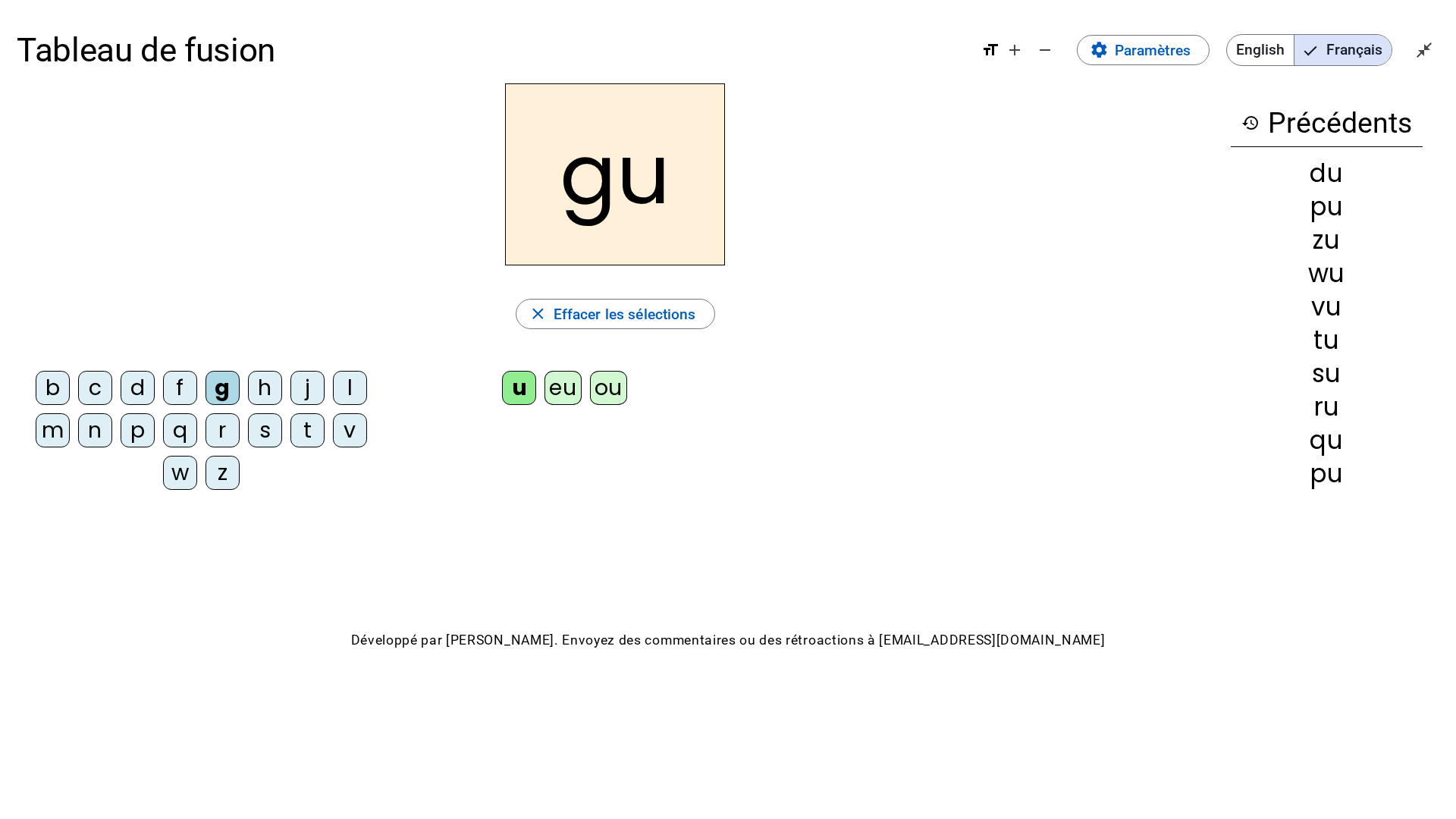
click at [305, 383] on div "j" at bounding box center [308, 388] width 34 height 34
click at [351, 389] on div "l" at bounding box center [350, 388] width 34 height 34
click at [308, 432] on div "t" at bounding box center [308, 430] width 34 height 34
click at [226, 475] on div "z" at bounding box center [222, 473] width 34 height 34
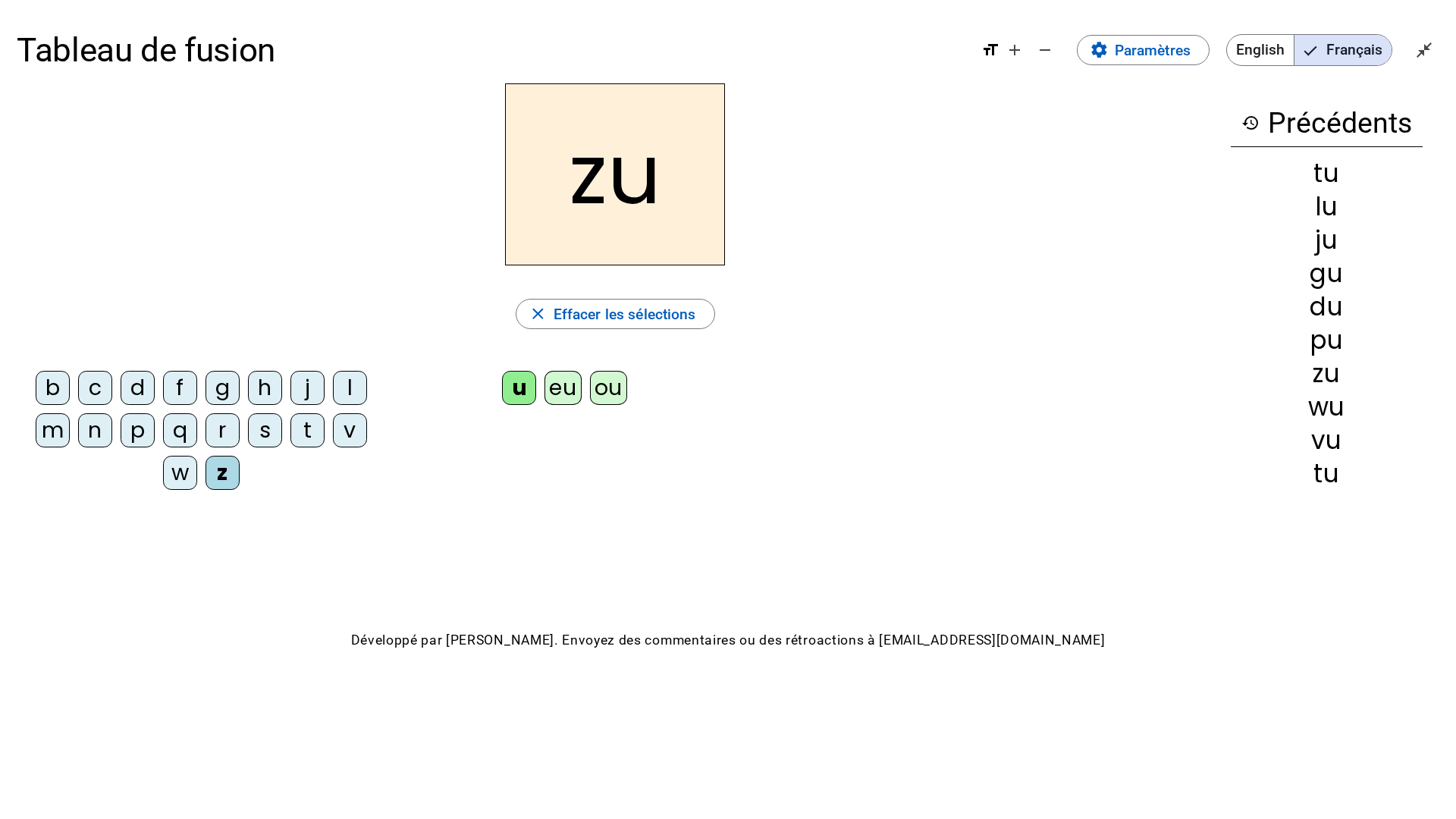
click at [50, 435] on div "m" at bounding box center [53, 430] width 34 height 34
click at [99, 432] on div "n" at bounding box center [95, 430] width 34 height 34
click at [101, 391] on div "c" at bounding box center [95, 388] width 34 height 34
click at [217, 486] on div "z" at bounding box center [222, 473] width 34 height 34
click at [135, 386] on div "d" at bounding box center [138, 388] width 34 height 34
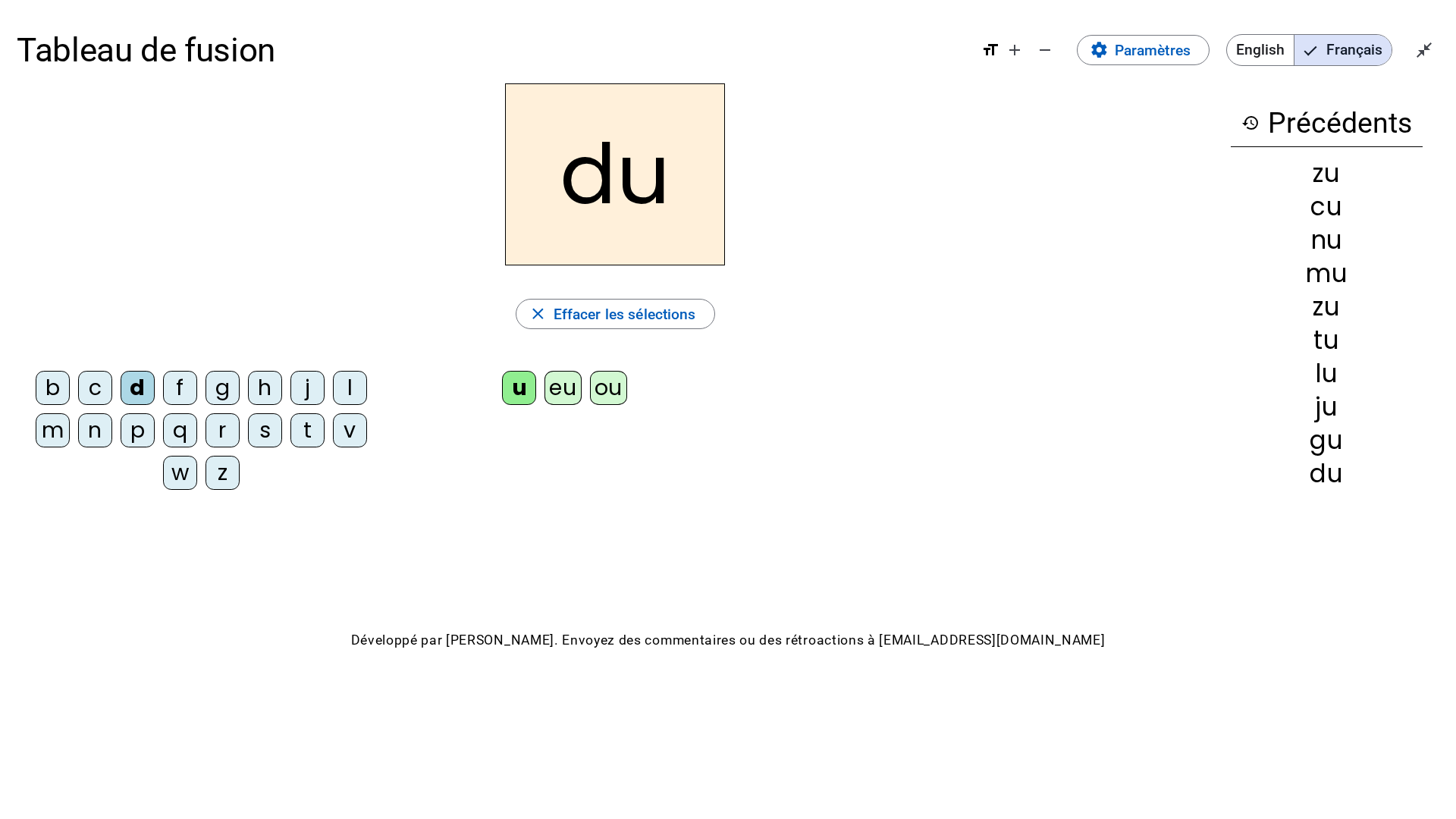
click at [98, 388] on div "c" at bounding box center [95, 388] width 34 height 34
click at [222, 427] on div "r" at bounding box center [222, 430] width 34 height 34
click at [270, 436] on div "s" at bounding box center [265, 430] width 34 height 34
click at [309, 433] on div "t" at bounding box center [308, 430] width 34 height 34
click at [98, 429] on div "n" at bounding box center [95, 430] width 34 height 34
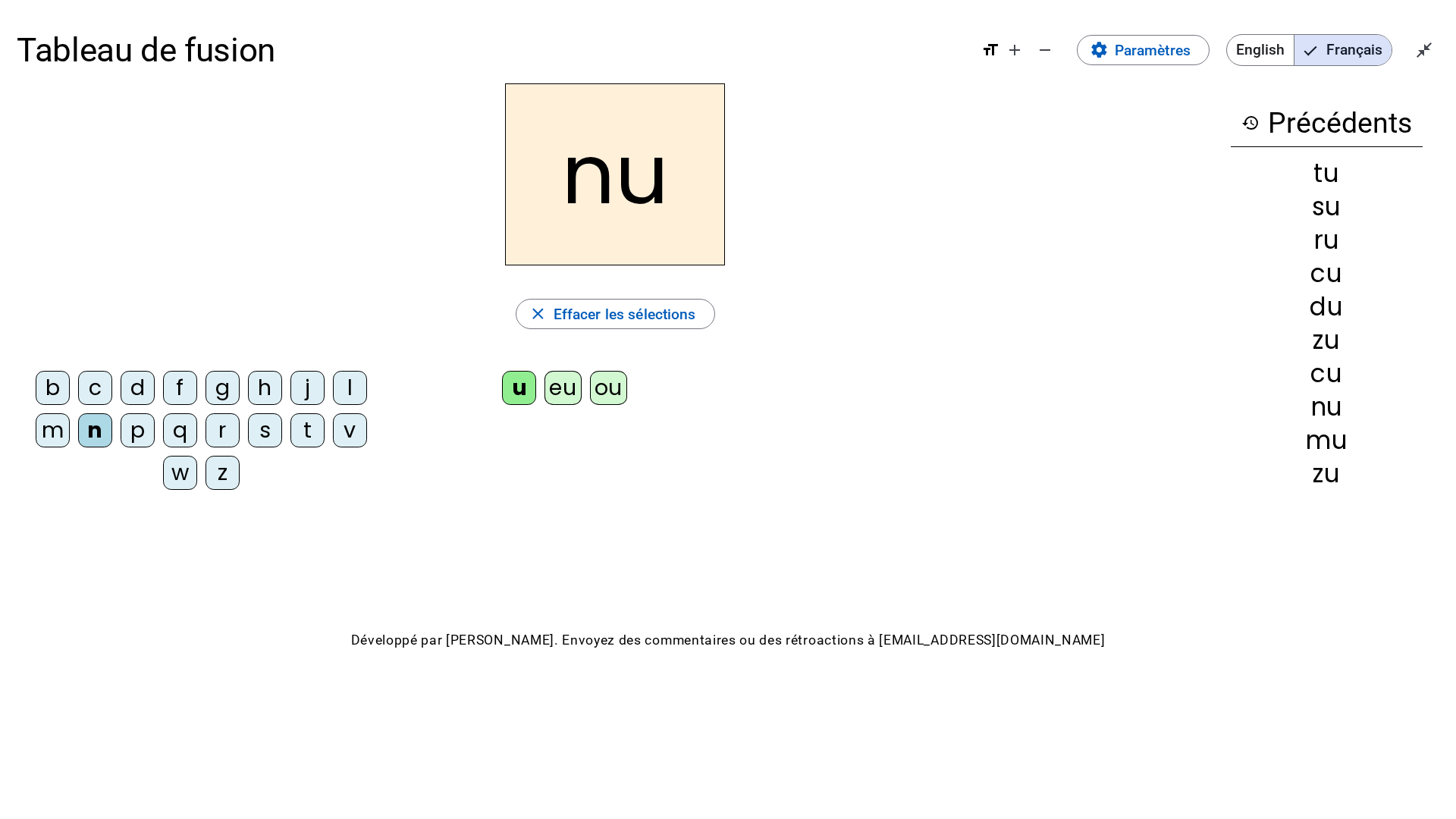
click at [568, 388] on div "eu" at bounding box center [563, 388] width 37 height 34
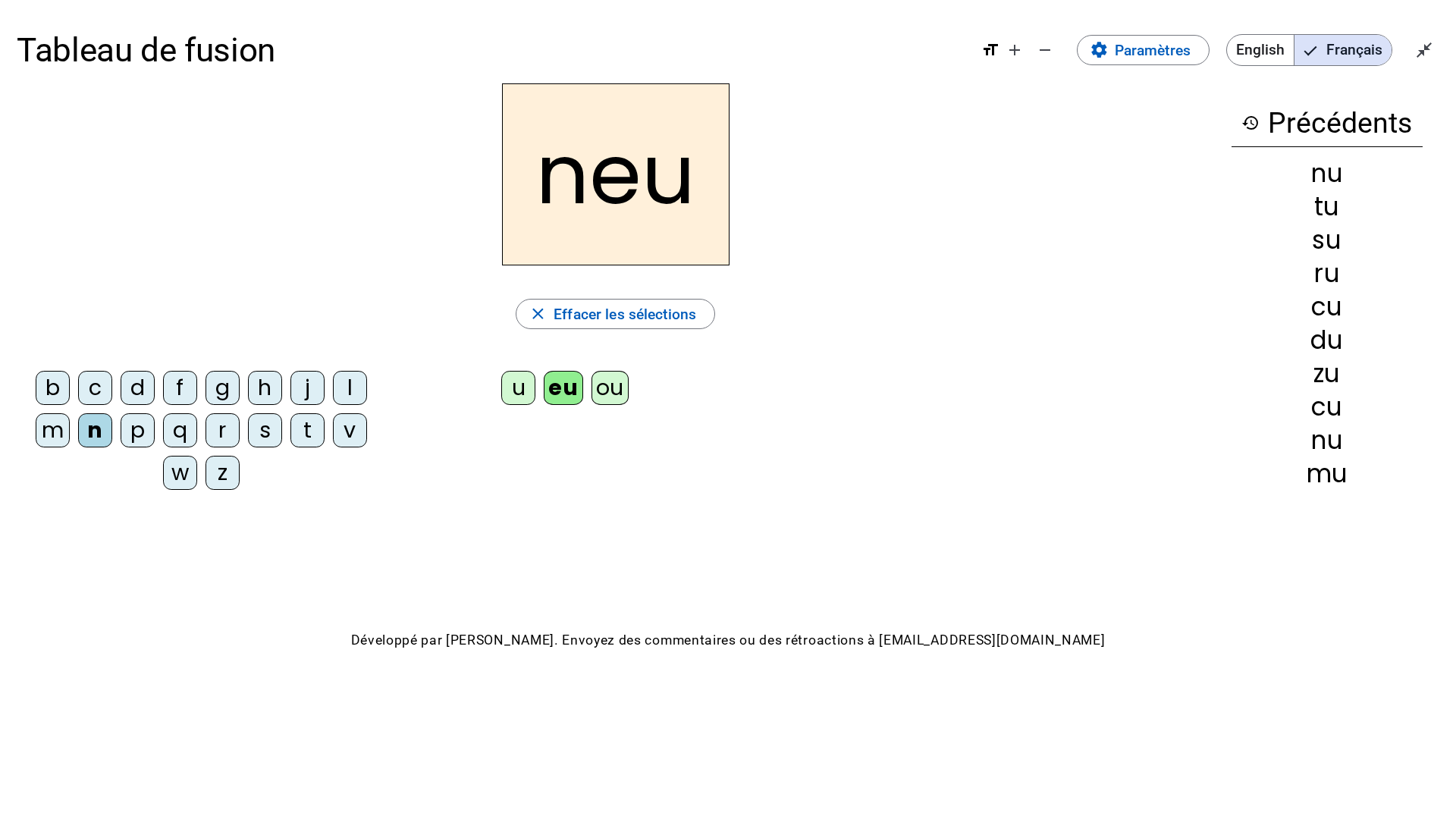
click at [519, 388] on div "u" at bounding box center [518, 388] width 34 height 34
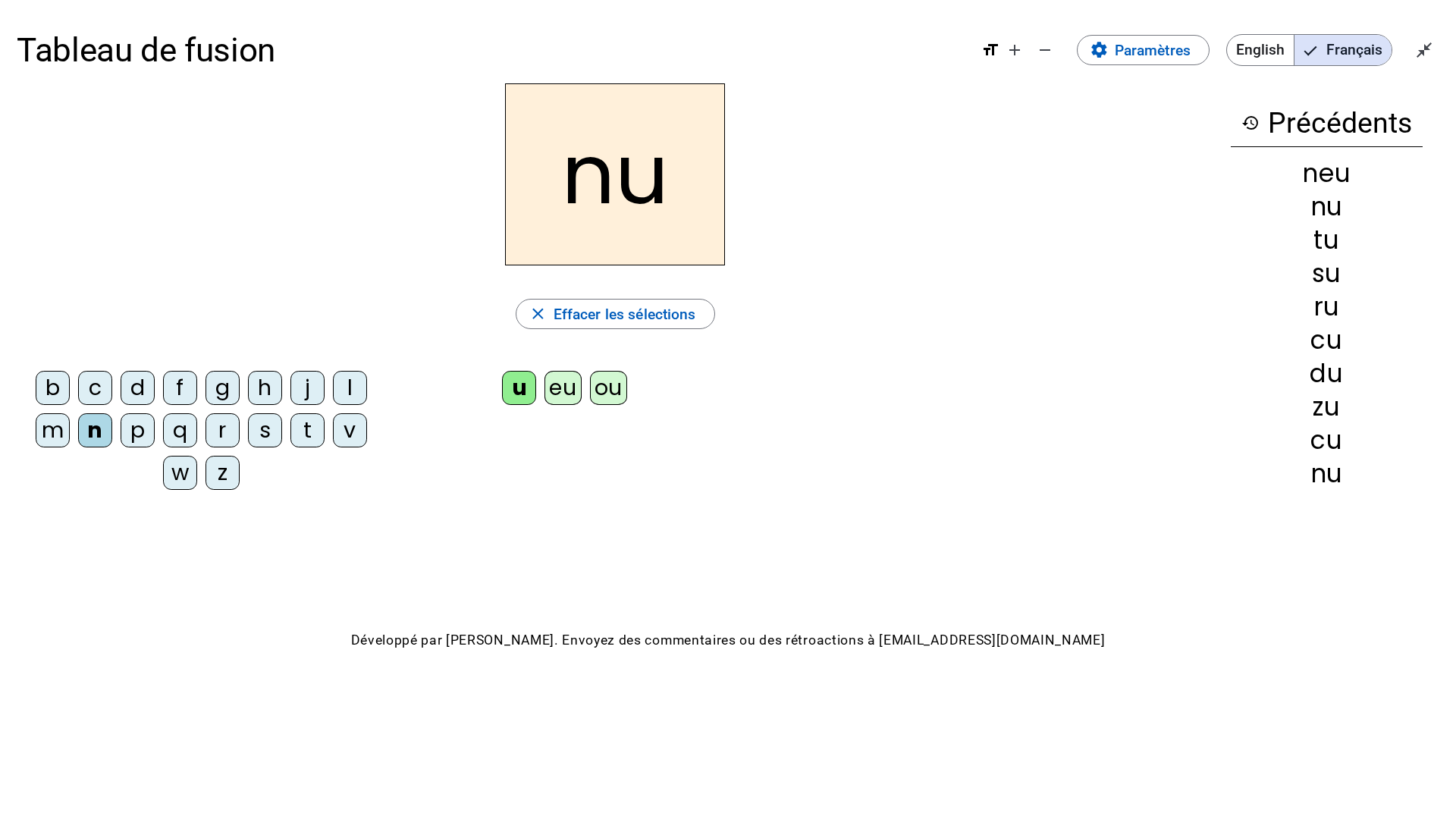
click at [350, 436] on div "v" at bounding box center [350, 430] width 34 height 34
click at [226, 389] on div "g" at bounding box center [222, 388] width 34 height 34
click at [621, 392] on div "ou" at bounding box center [608, 388] width 37 height 34
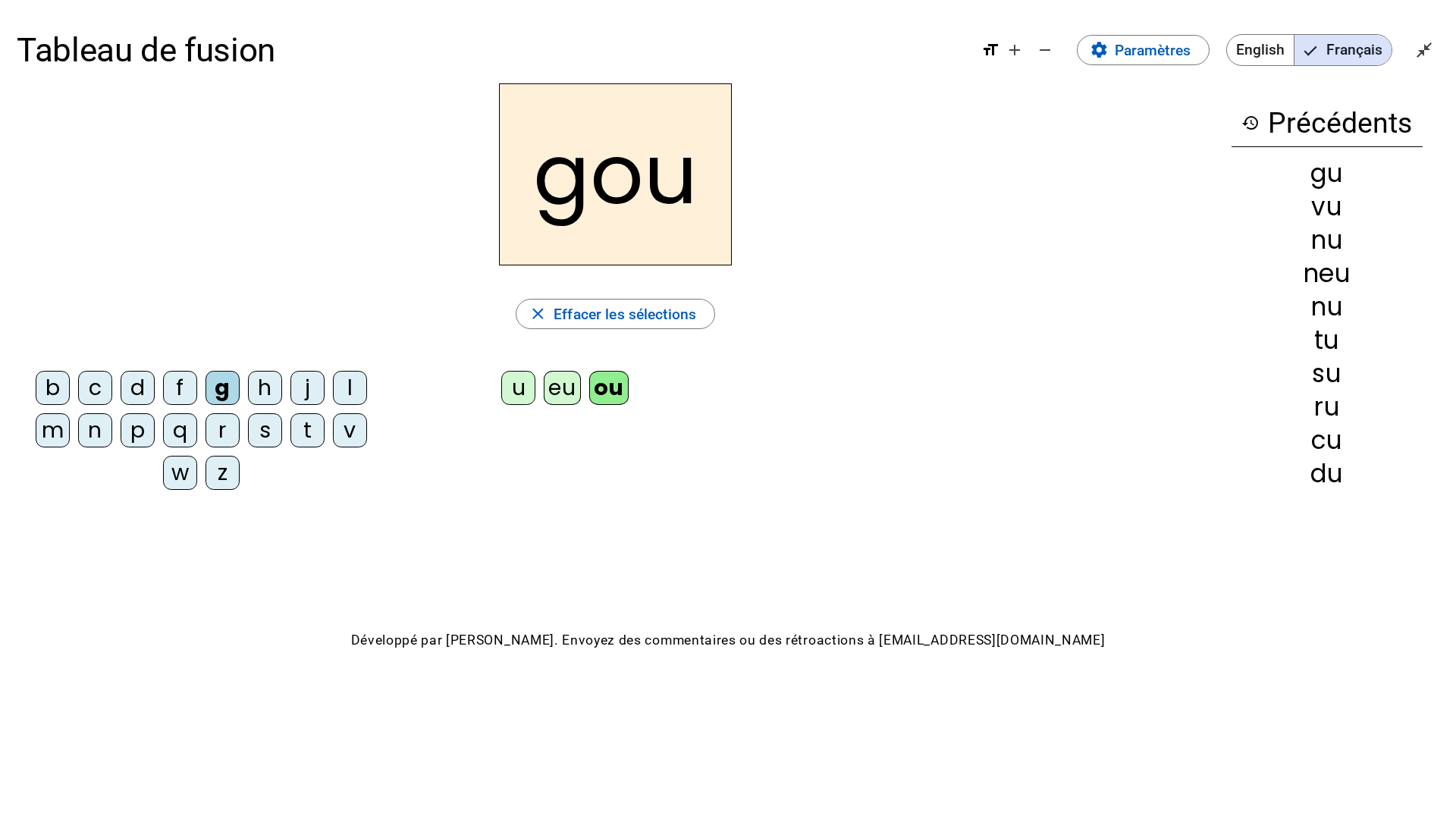
click at [50, 395] on div "b" at bounding box center [53, 388] width 34 height 34
click at [90, 388] on div "c" at bounding box center [95, 388] width 34 height 34
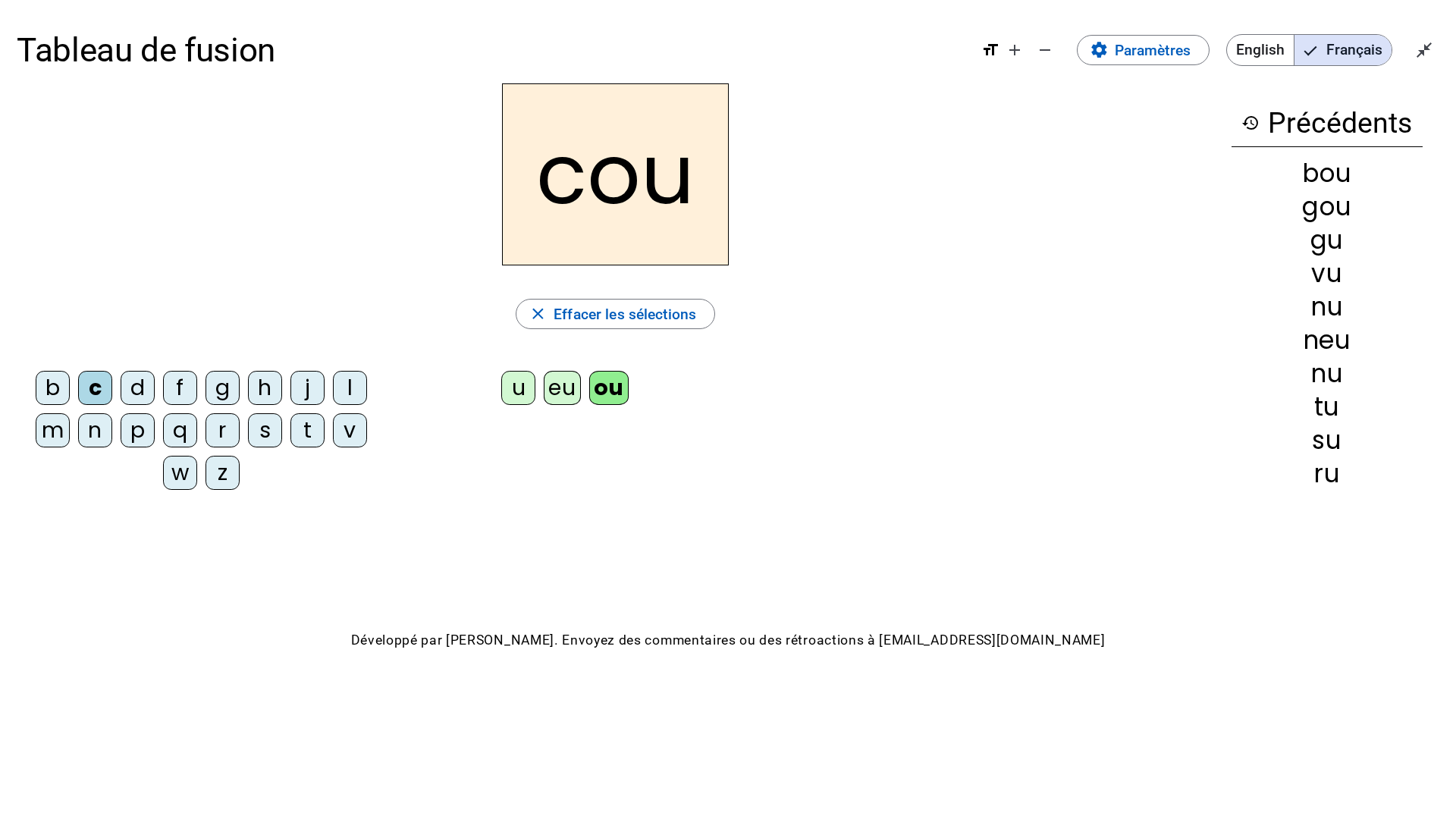
click at [138, 388] on div "d" at bounding box center [138, 388] width 34 height 34
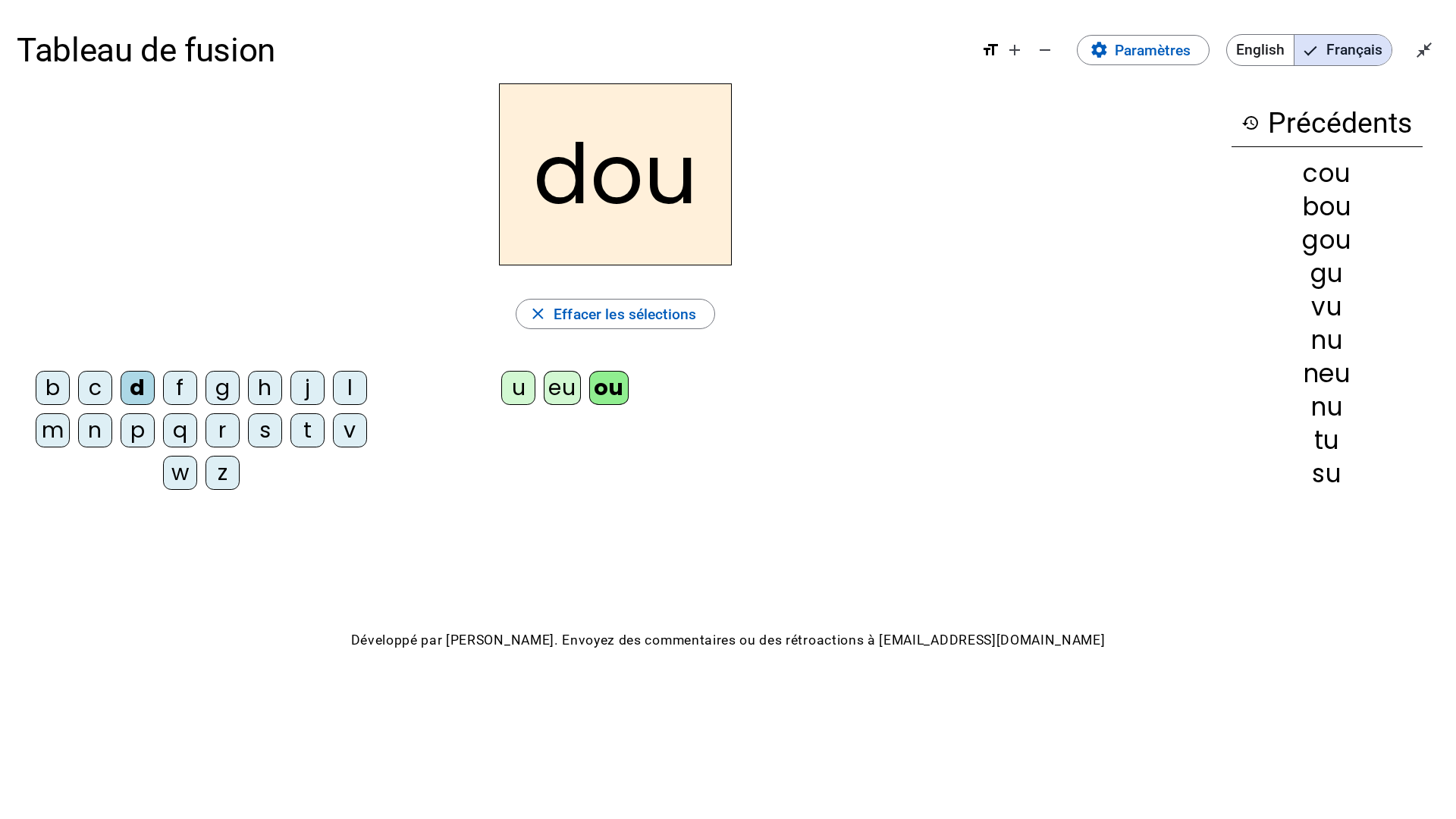
click at [188, 388] on div "f" at bounding box center [180, 388] width 34 height 34
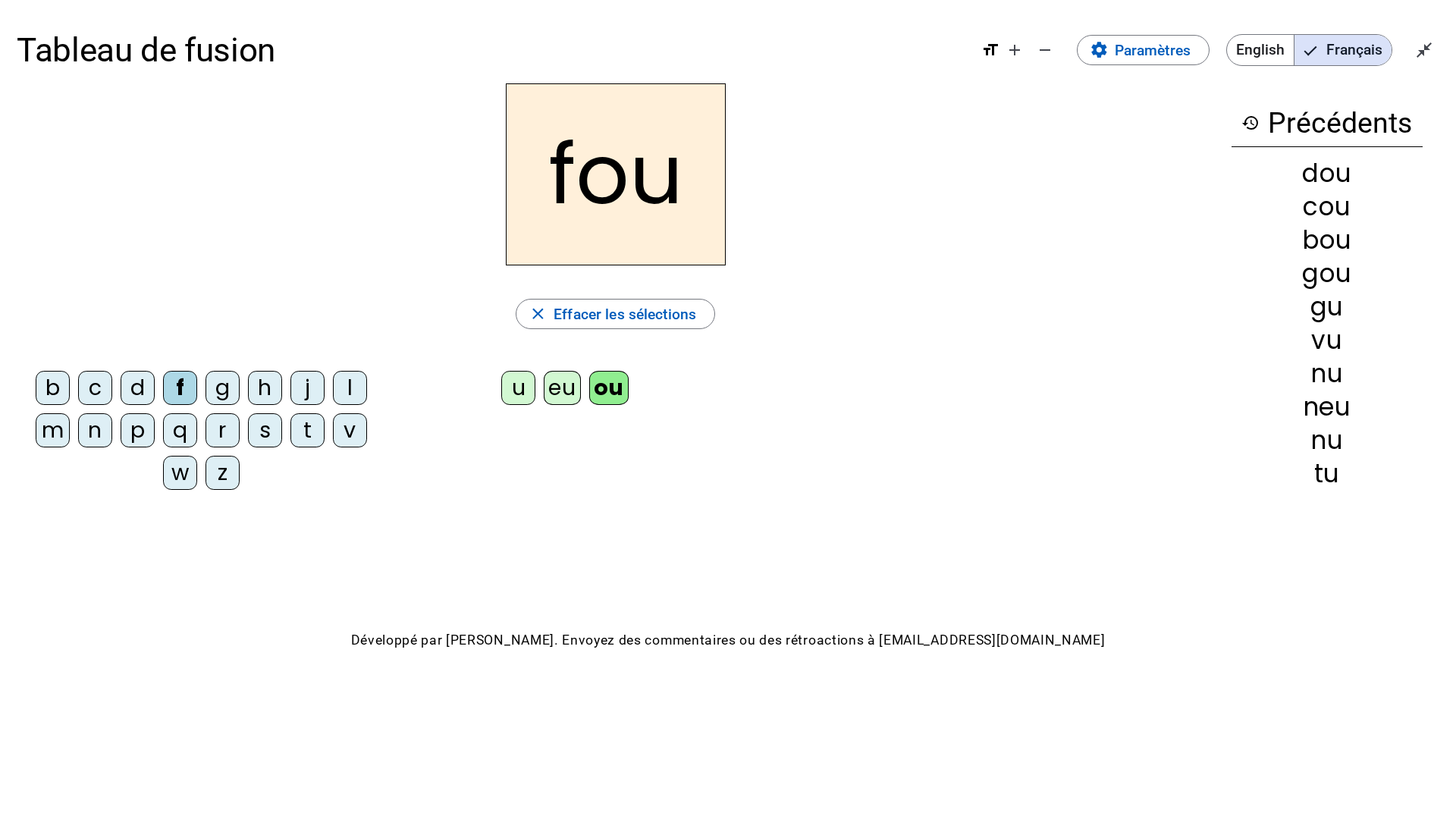
click at [188, 388] on div "f" at bounding box center [180, 388] width 34 height 34
click at [221, 391] on div "g" at bounding box center [222, 388] width 34 height 34
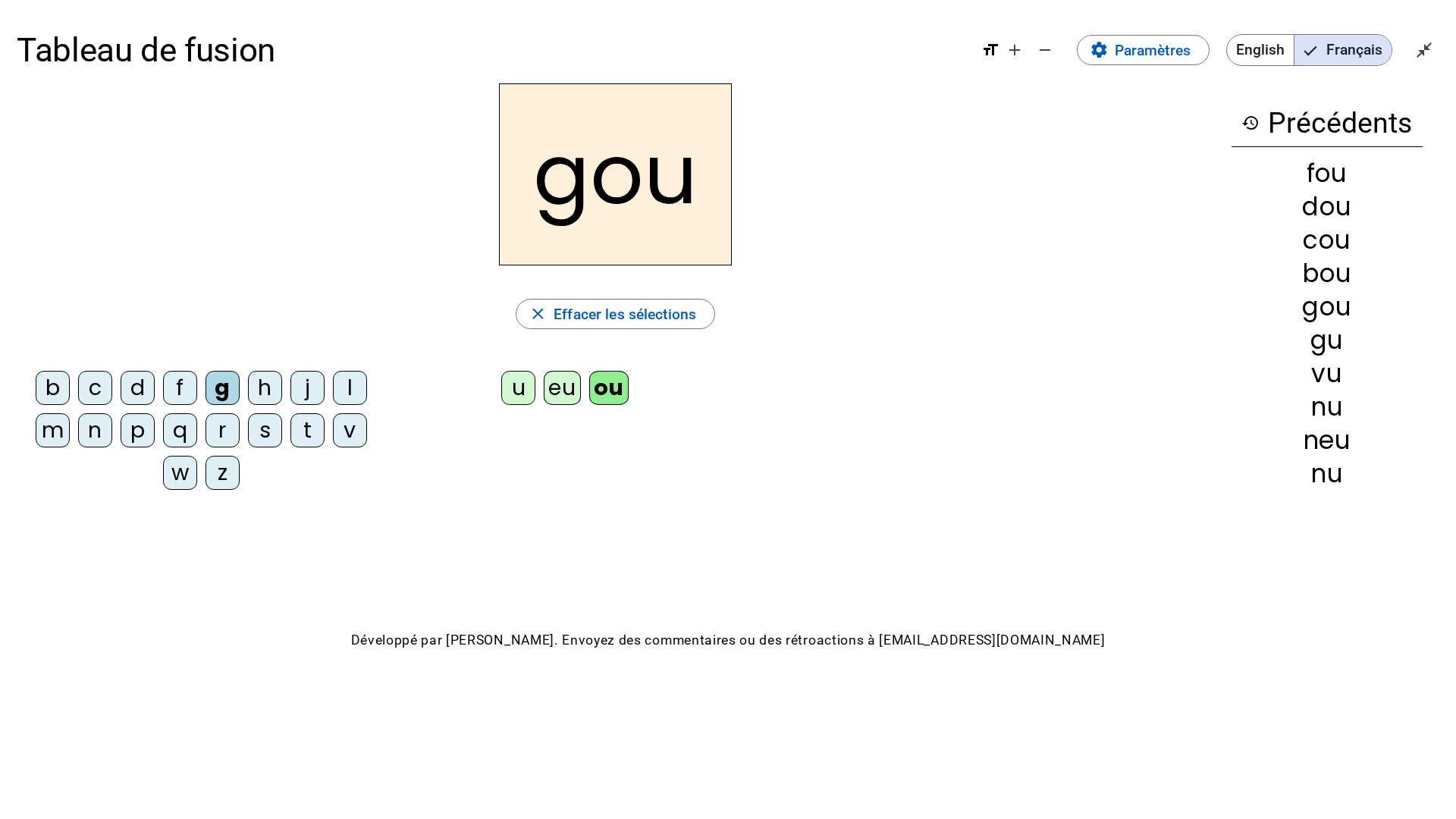
click at [258, 396] on div "h" at bounding box center [265, 388] width 34 height 34
click at [314, 393] on div "j" at bounding box center [308, 388] width 34 height 34
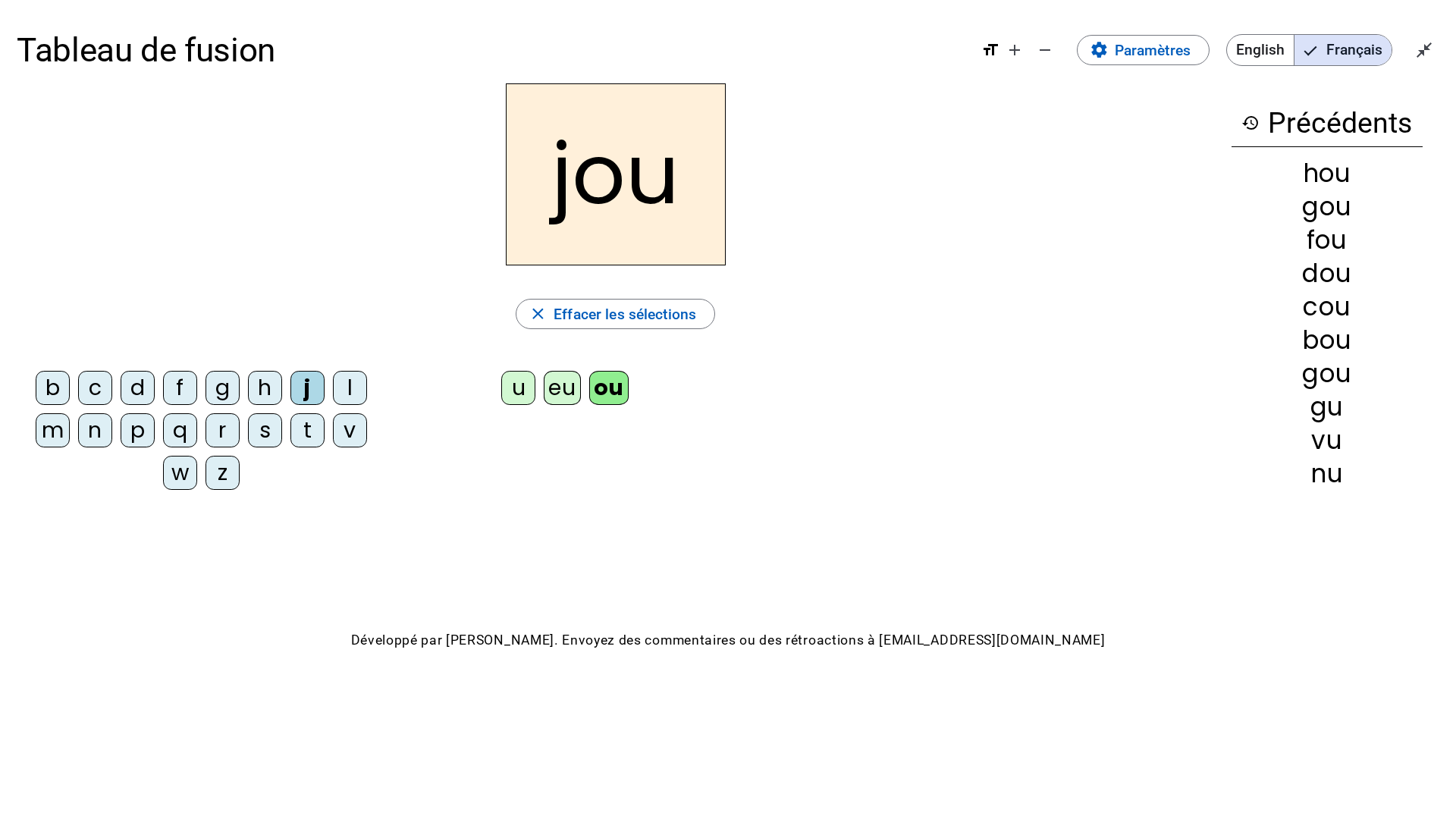
click at [355, 388] on div "l" at bounding box center [350, 388] width 34 height 34
click at [53, 433] on div "m" at bounding box center [53, 430] width 34 height 34
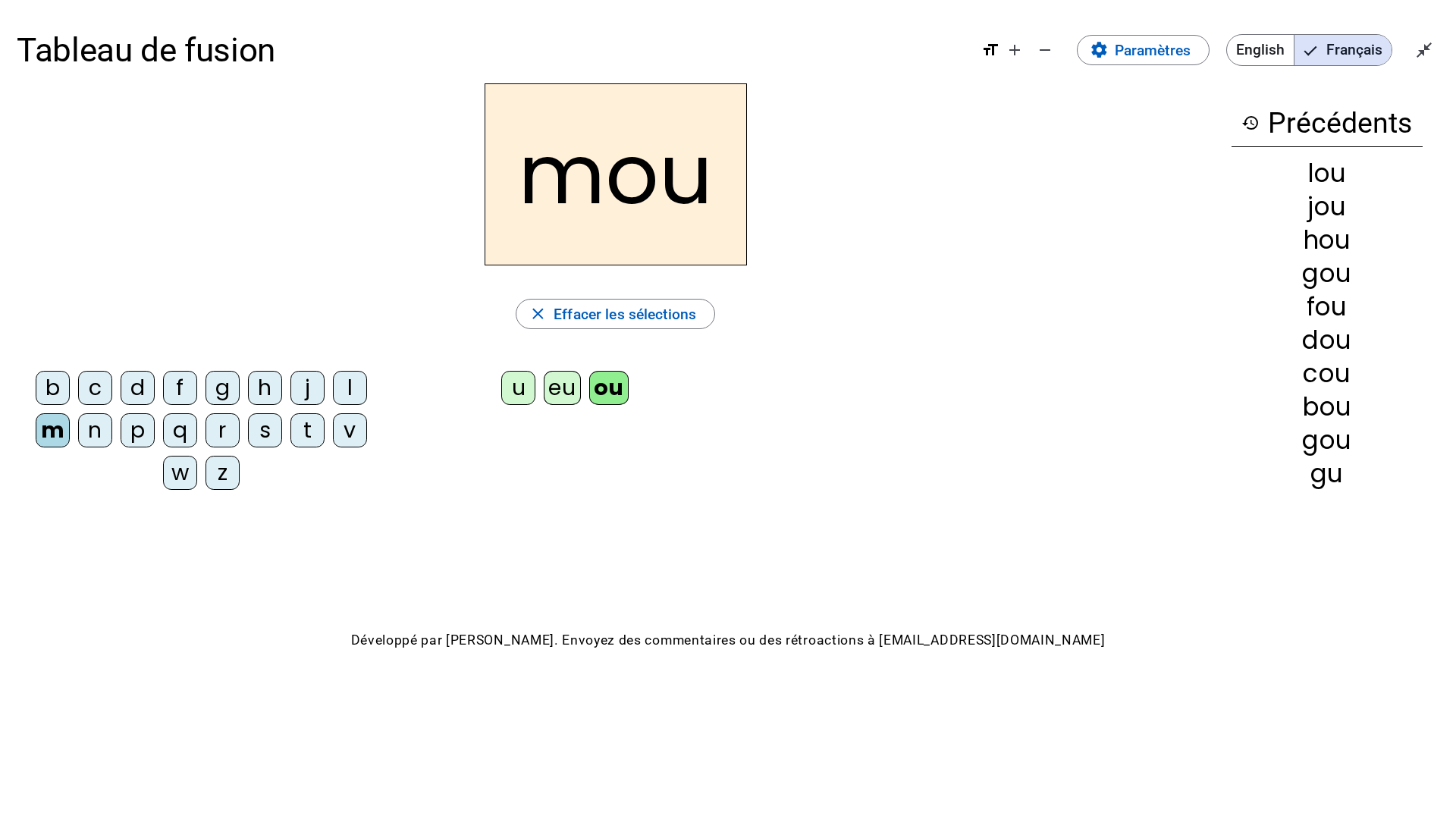
click at [90, 437] on div "n" at bounding box center [95, 430] width 34 height 34
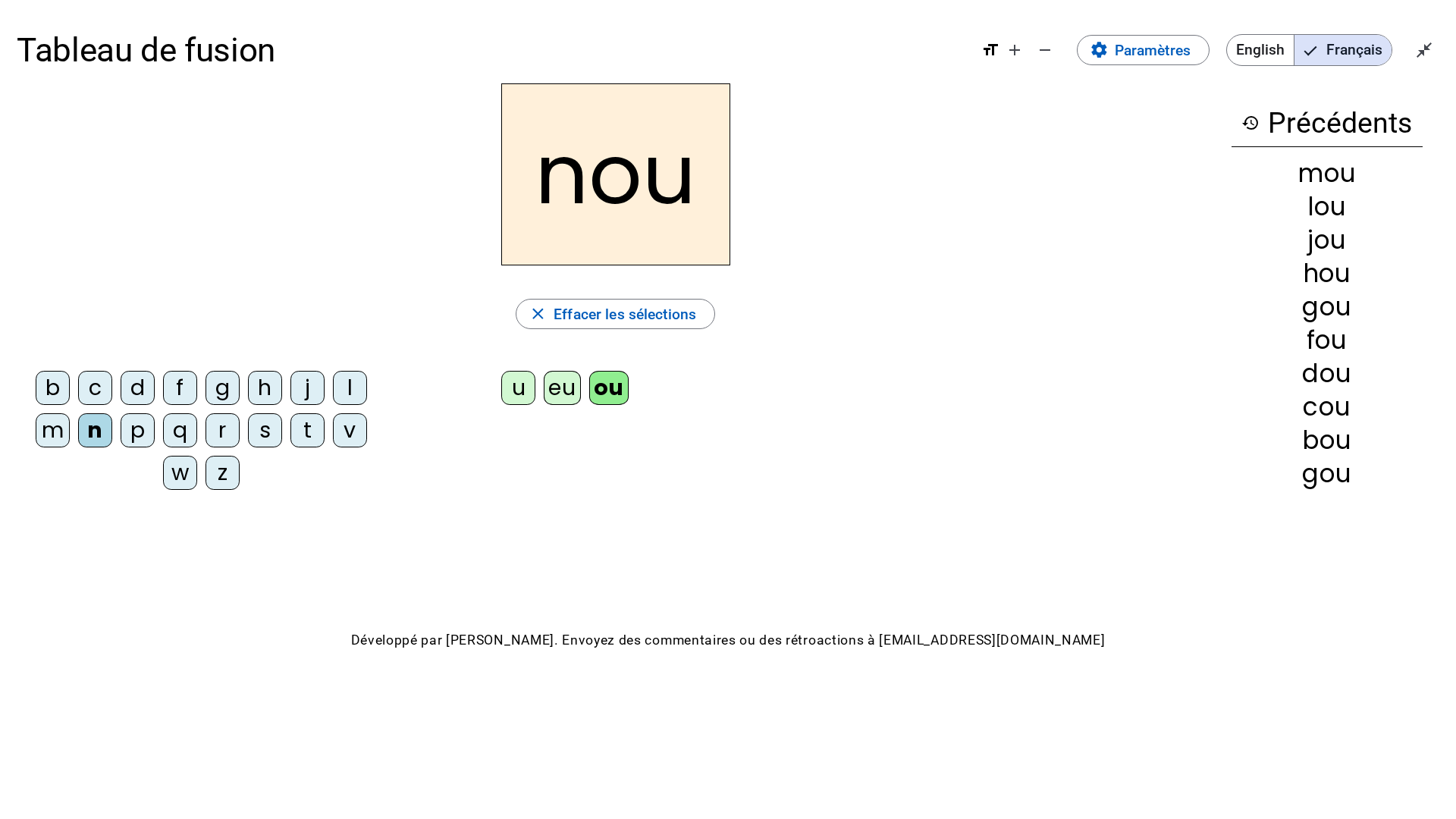
click at [136, 438] on div "p" at bounding box center [138, 430] width 34 height 34
click at [189, 435] on div "q" at bounding box center [180, 430] width 34 height 34
click at [229, 435] on div "r" at bounding box center [222, 430] width 34 height 34
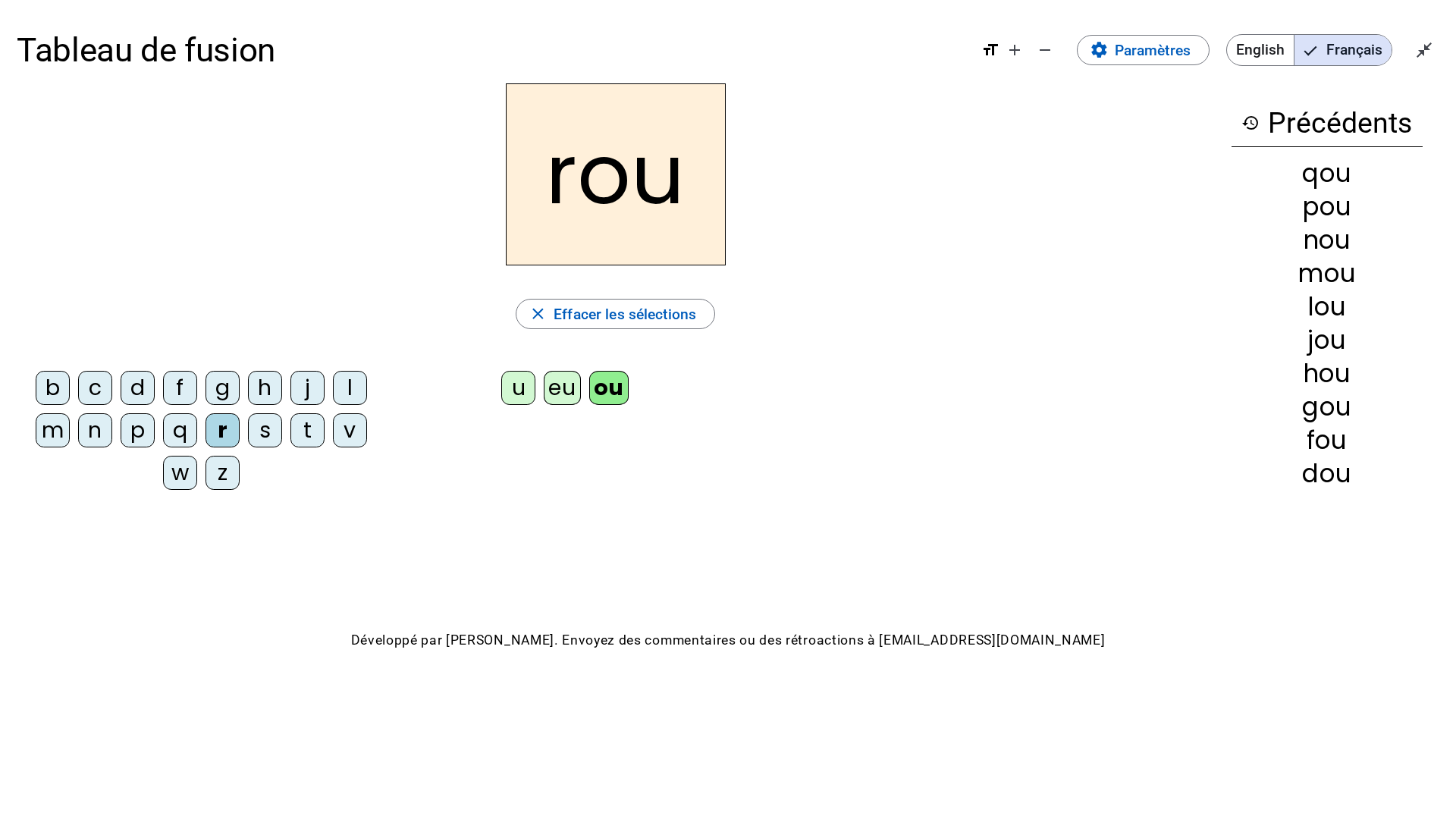
click at [265, 435] on div "s" at bounding box center [265, 430] width 34 height 34
click at [309, 434] on div "t" at bounding box center [308, 430] width 34 height 34
click at [353, 435] on div "v" at bounding box center [350, 430] width 34 height 34
click at [182, 471] on div "w" at bounding box center [180, 473] width 34 height 34
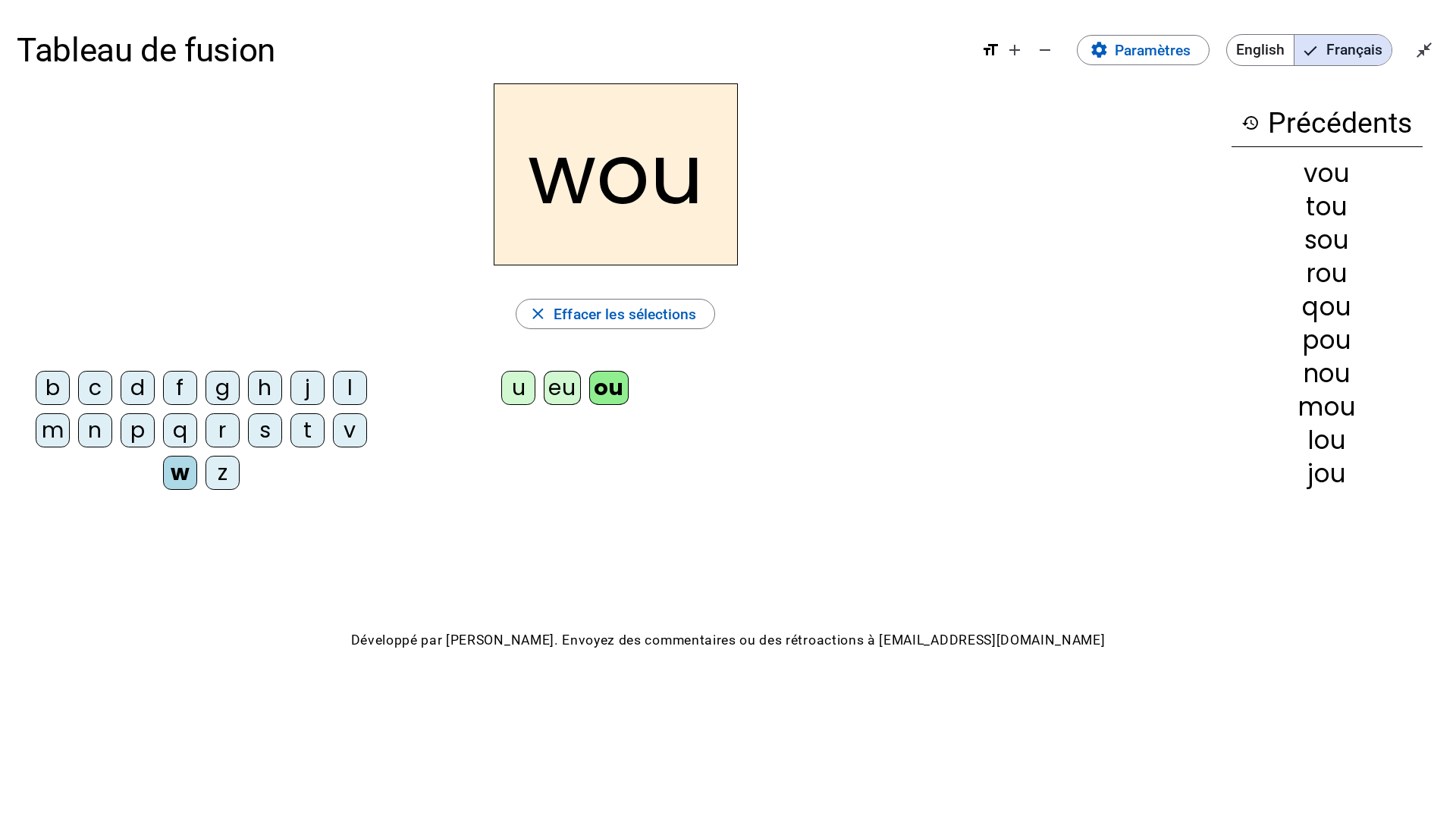
click at [227, 472] on div "z" at bounding box center [222, 473] width 34 height 34
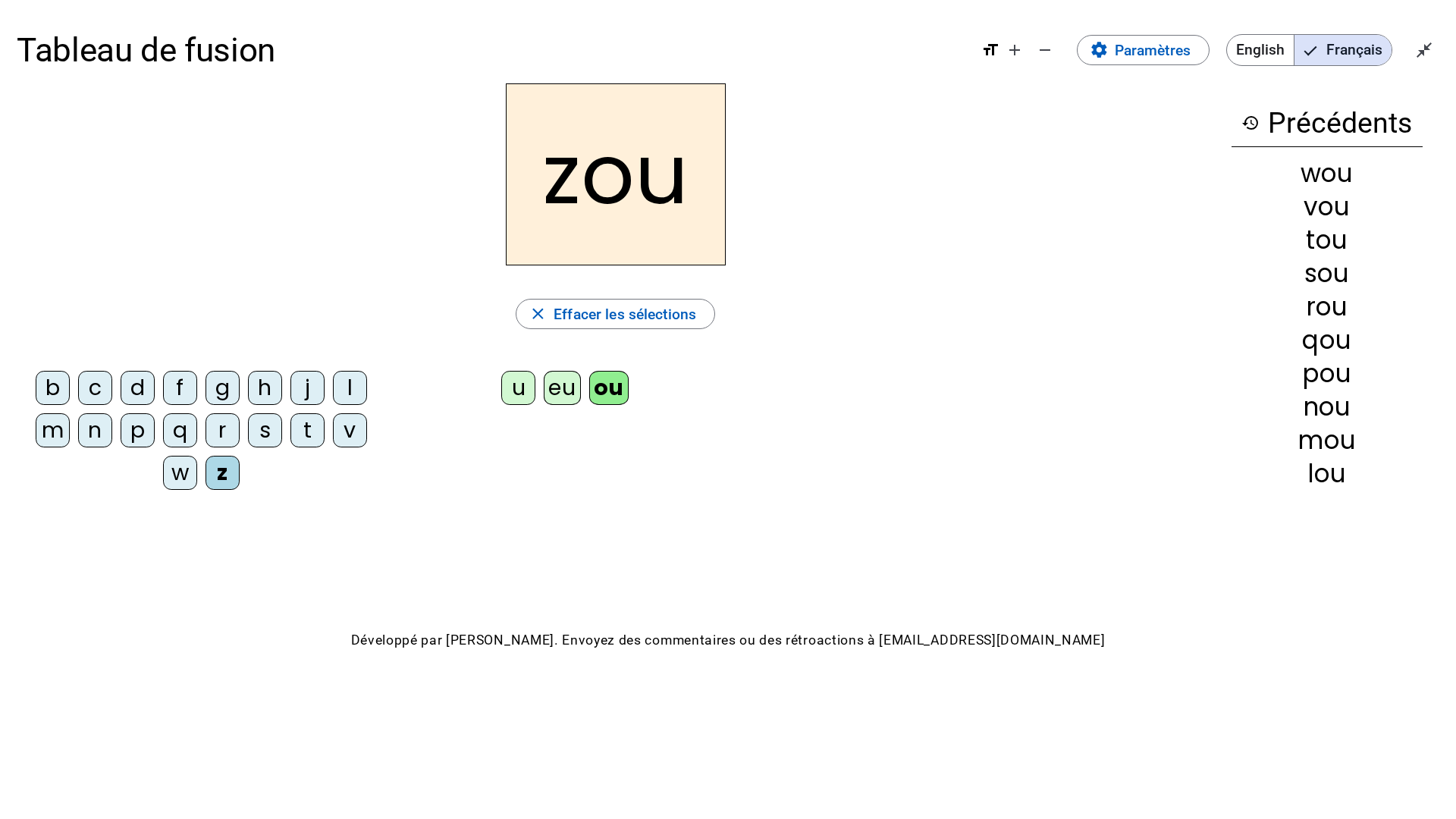
click at [261, 474] on div "b c d f g h j l m n p q r s t v w z" at bounding box center [206, 434] width 362 height 127
